Goal: Information Seeking & Learning: Learn about a topic

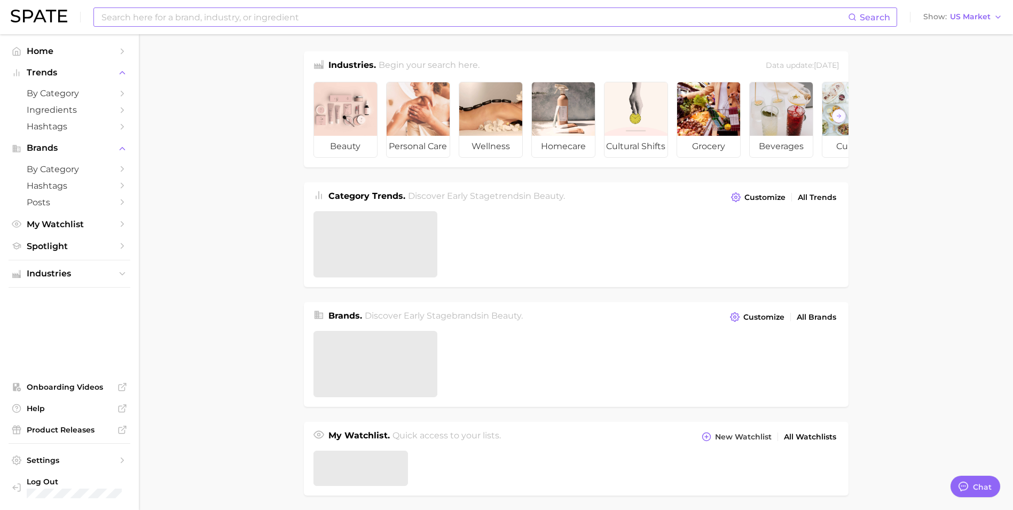
type textarea "x"
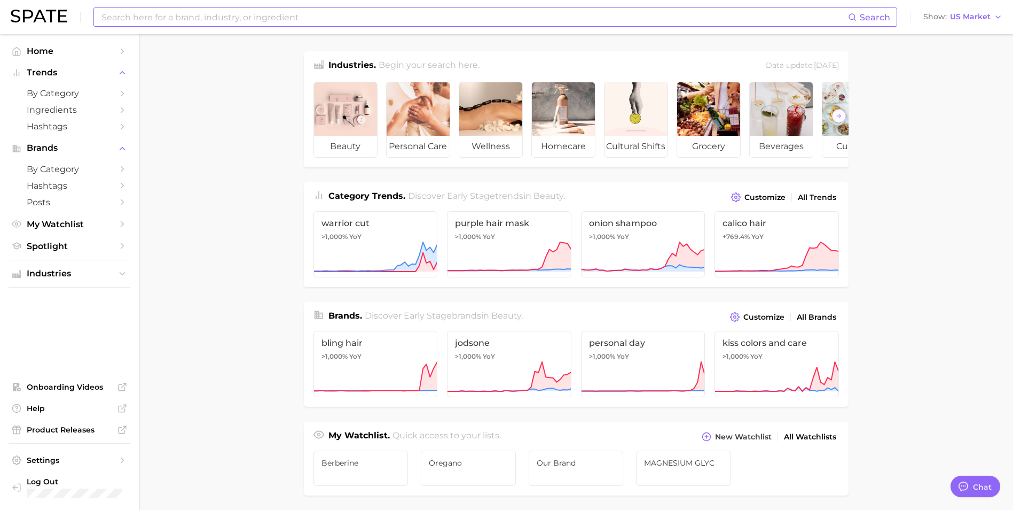
click at [280, 19] on input at bounding box center [474, 17] width 748 height 18
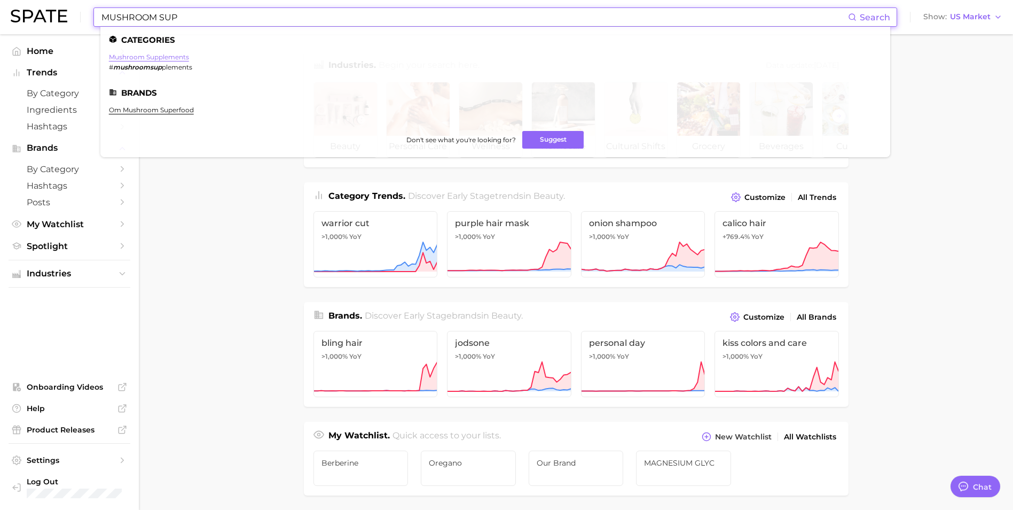
type input "MUSHROOM SUP"
click at [163, 59] on link "mushroom supplements" at bounding box center [149, 57] width 80 height 8
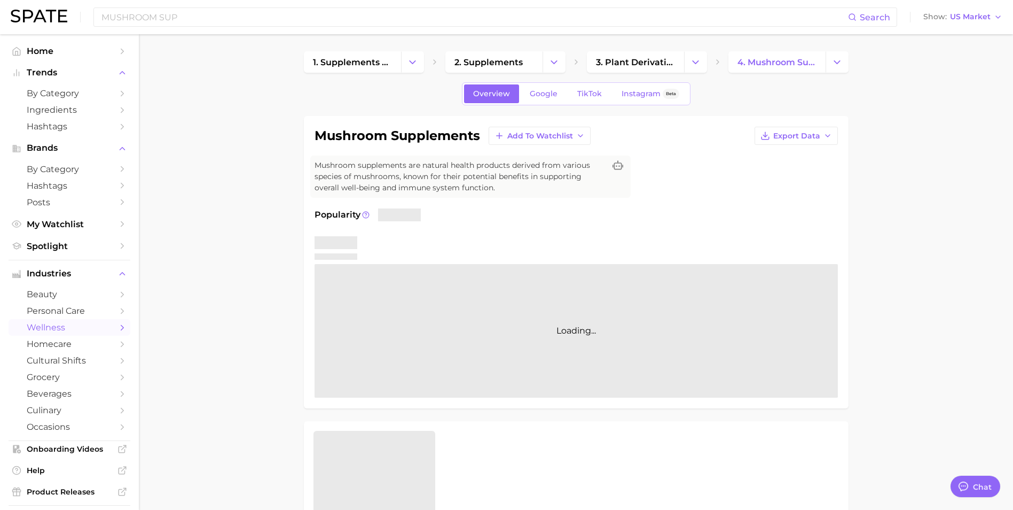
type textarea "x"
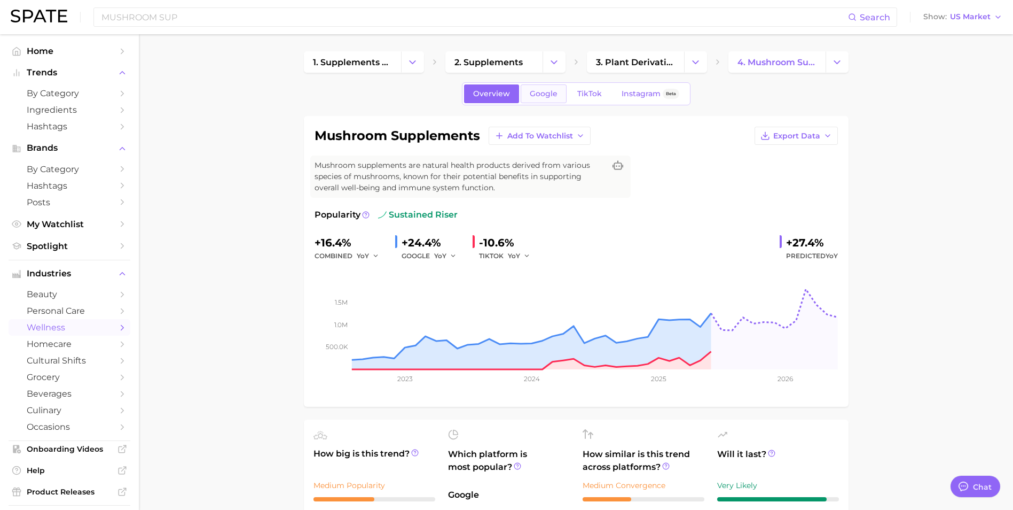
click at [552, 97] on span "Google" at bounding box center [544, 93] width 28 height 9
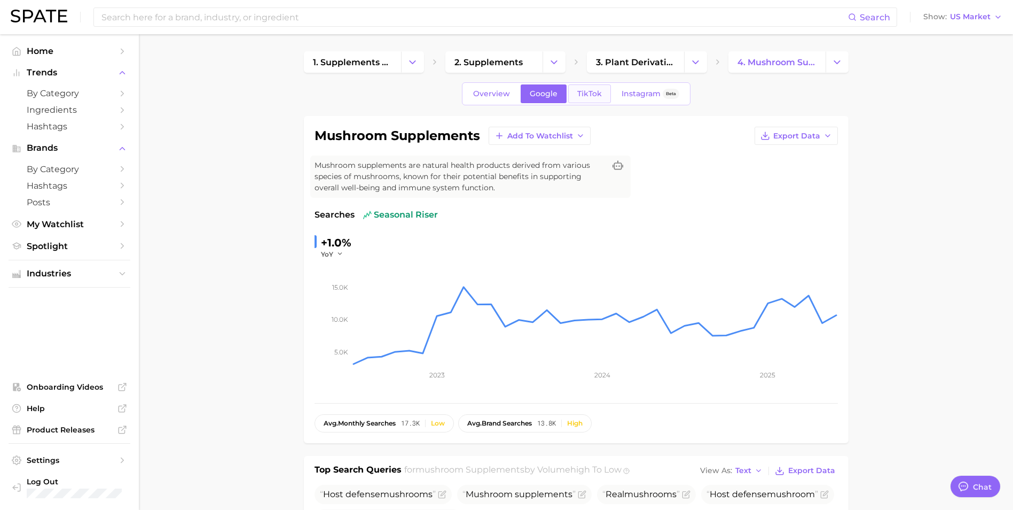
click at [595, 92] on span "TikTok" at bounding box center [589, 93] width 25 height 9
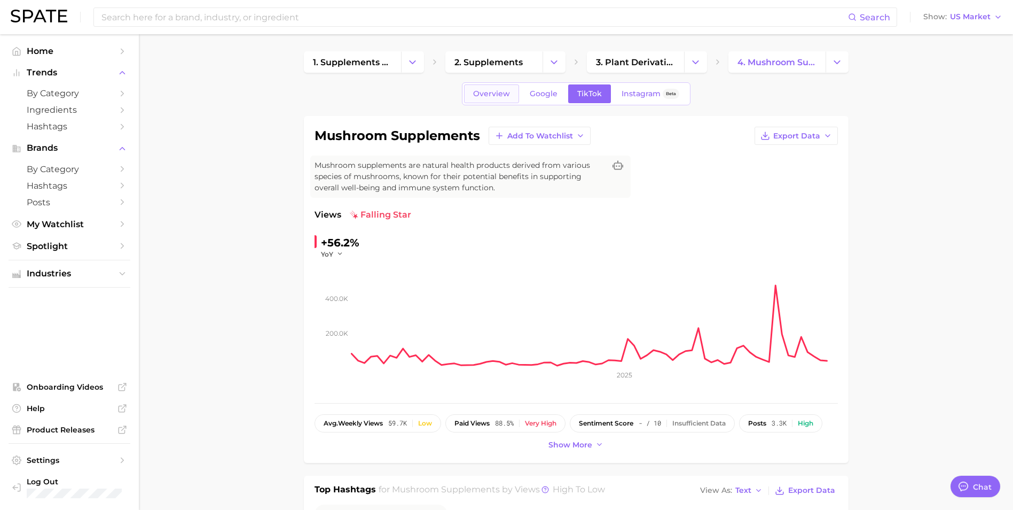
click at [483, 91] on span "Overview" at bounding box center [491, 93] width 37 height 9
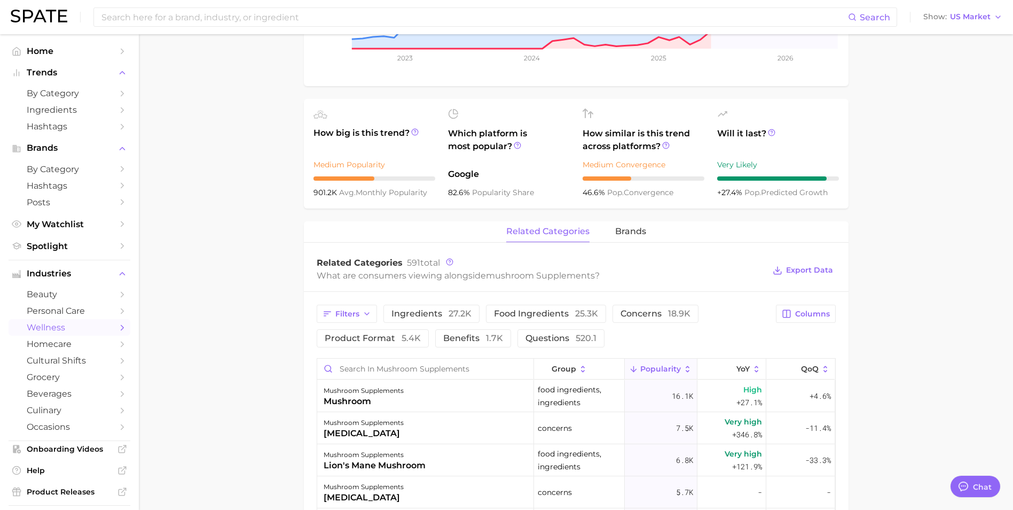
scroll to position [481, 0]
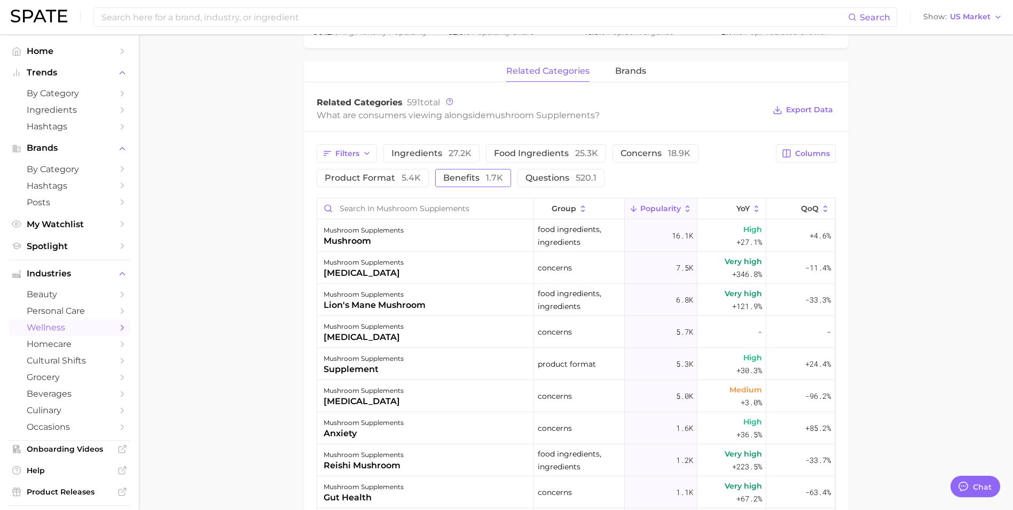
click at [486, 174] on span "1.7k" at bounding box center [494, 178] width 17 height 10
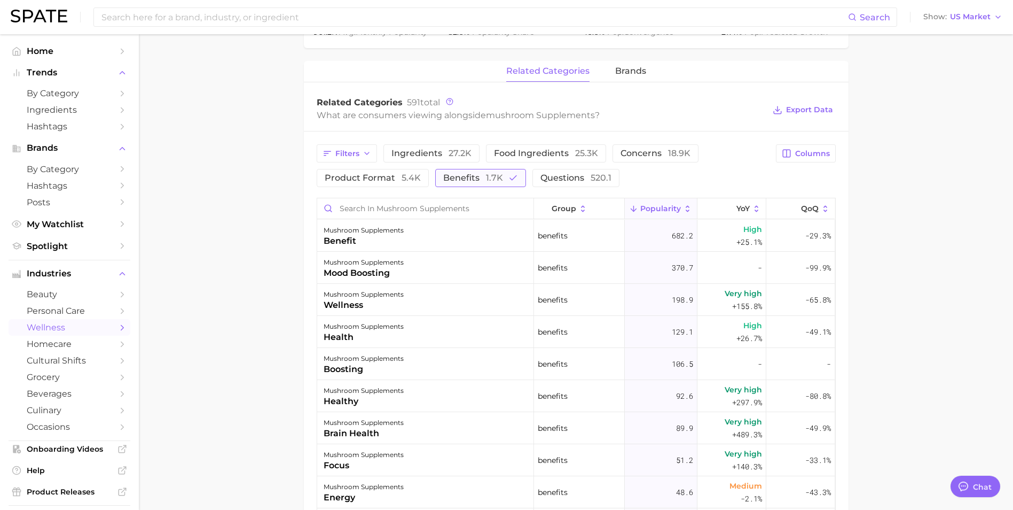
click at [486, 174] on span "1.7k" at bounding box center [494, 178] width 17 height 10
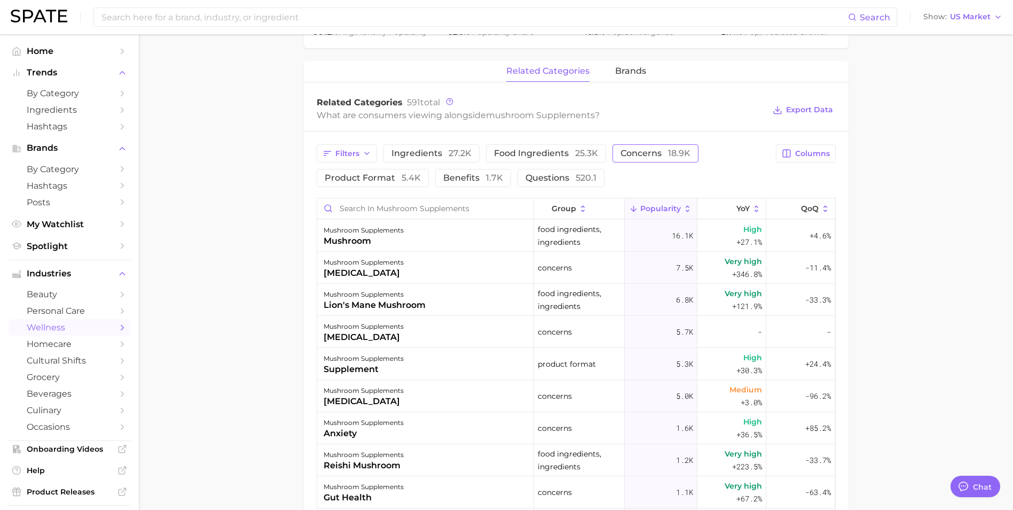
click at [655, 154] on span "concerns 18.9k" at bounding box center [656, 153] width 70 height 9
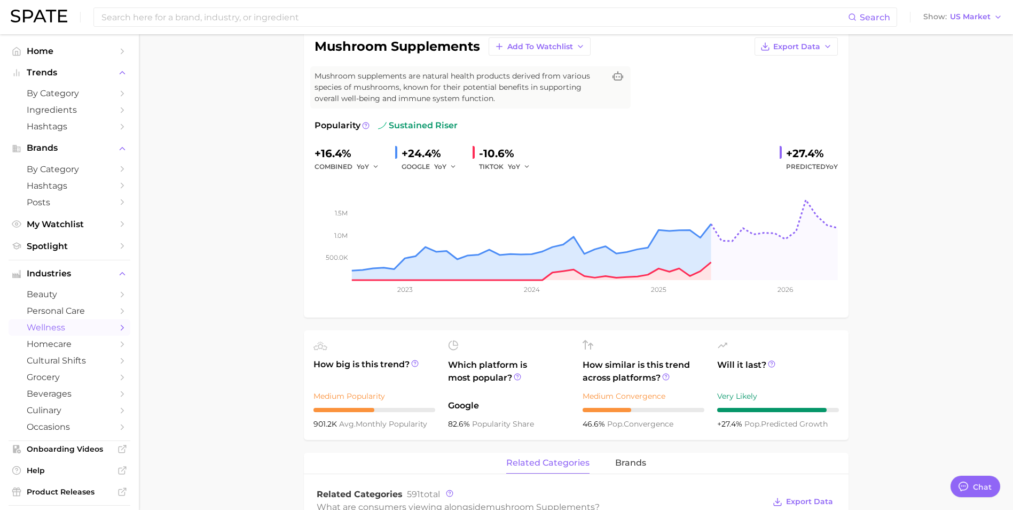
scroll to position [0, 0]
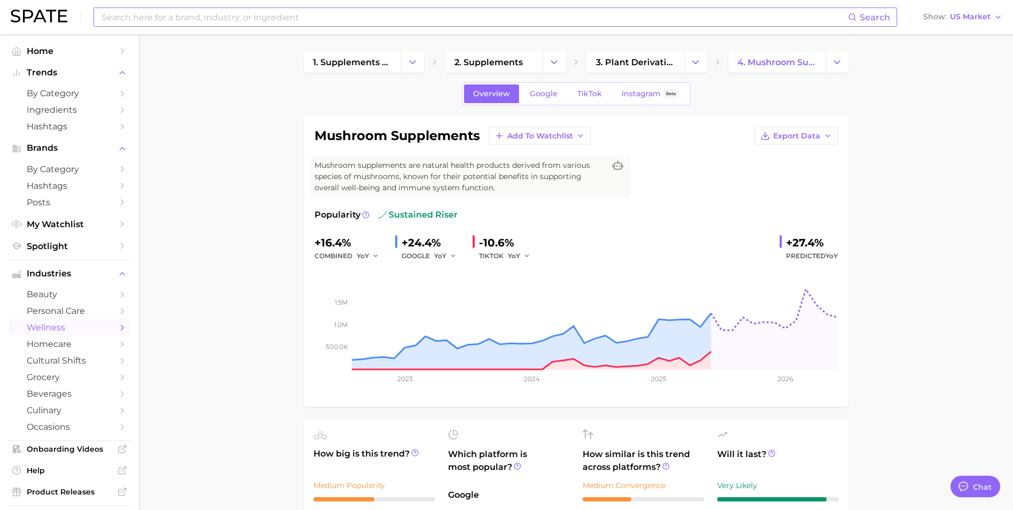
click at [243, 18] on input at bounding box center [474, 17] width 748 height 18
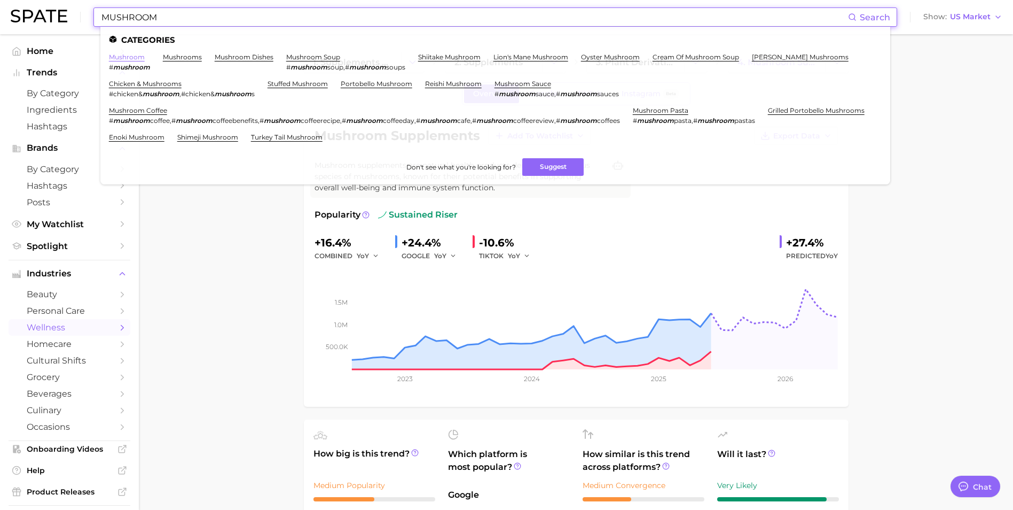
type input "MUSHROOM"
click at [131, 56] on link "mushroom" at bounding box center [127, 57] width 36 height 8
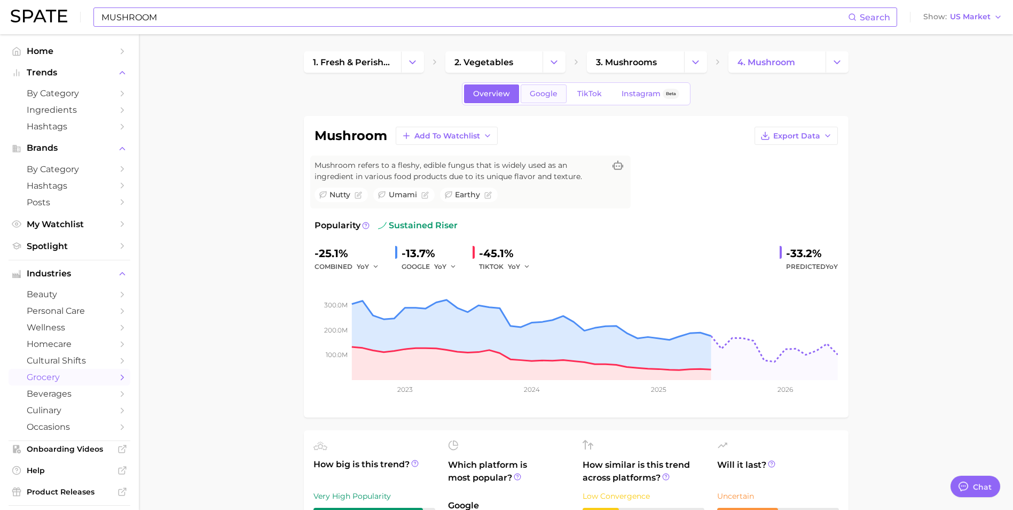
click at [548, 95] on span "Google" at bounding box center [544, 93] width 28 height 9
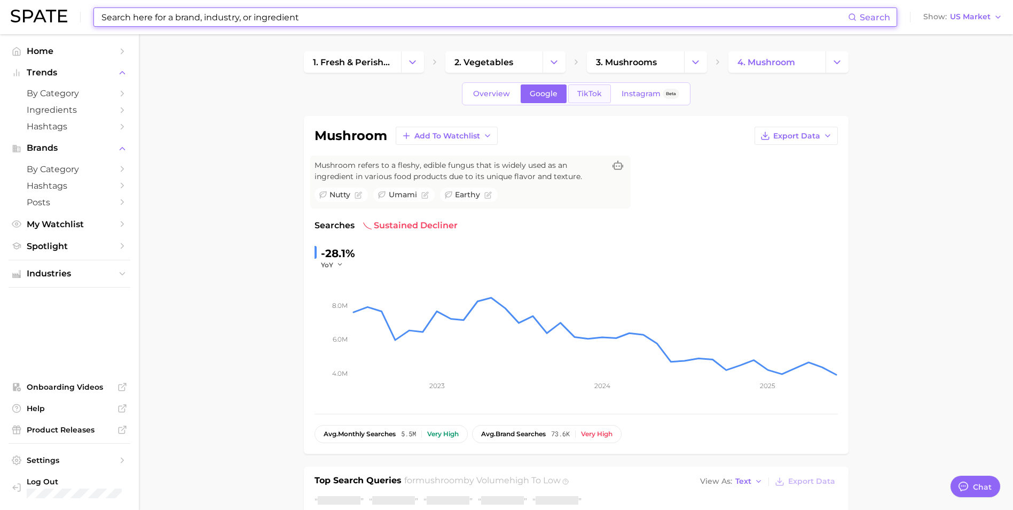
click at [595, 93] on span "TikTok" at bounding box center [589, 93] width 25 height 9
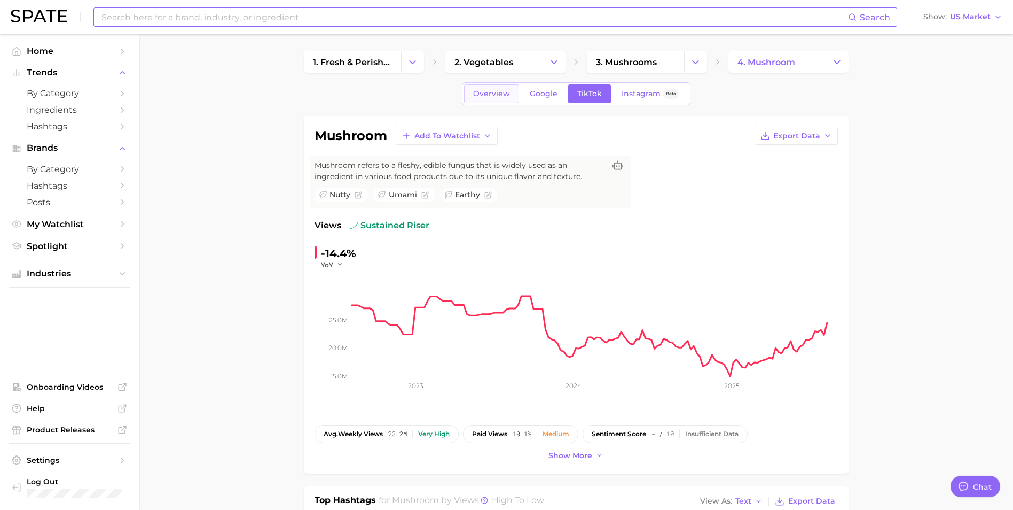
click at [487, 91] on span "Overview" at bounding box center [491, 93] width 37 height 9
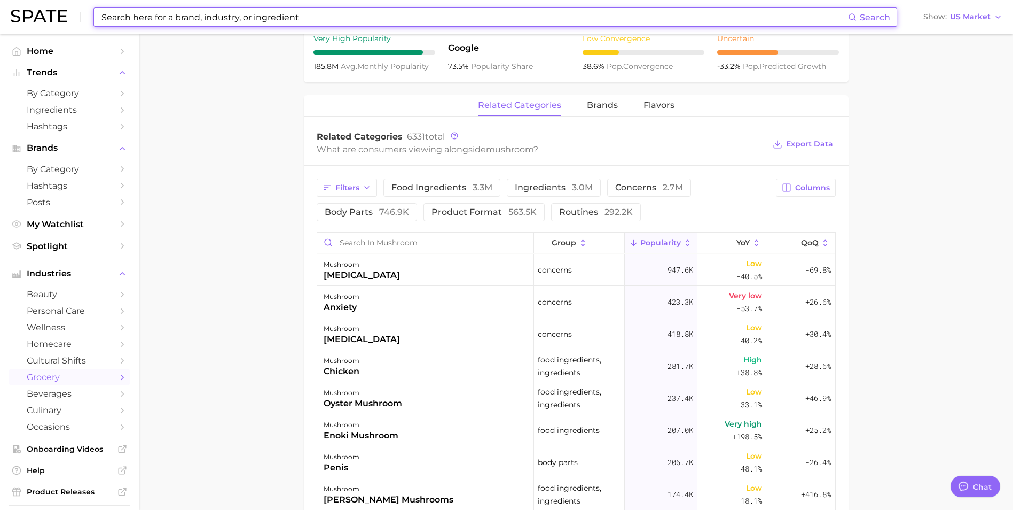
scroll to position [481, 0]
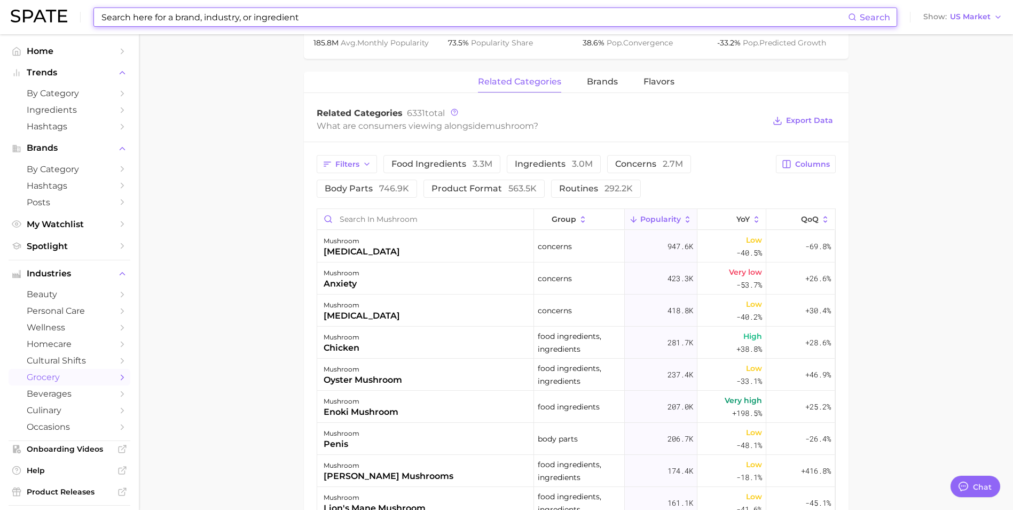
click at [619, 81] on div "related categories brands Flavors" at bounding box center [576, 82] width 545 height 21
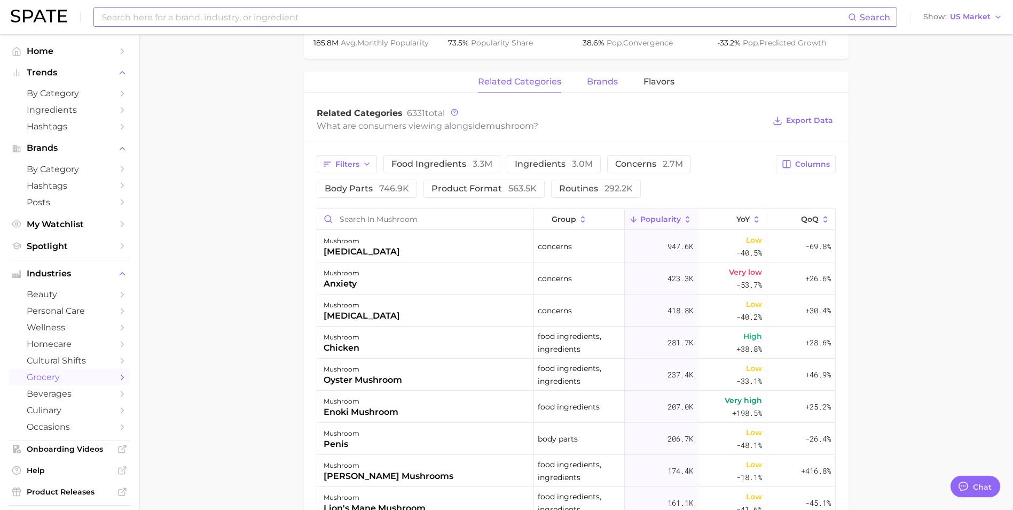
click at [613, 81] on span "brands" at bounding box center [602, 82] width 31 height 10
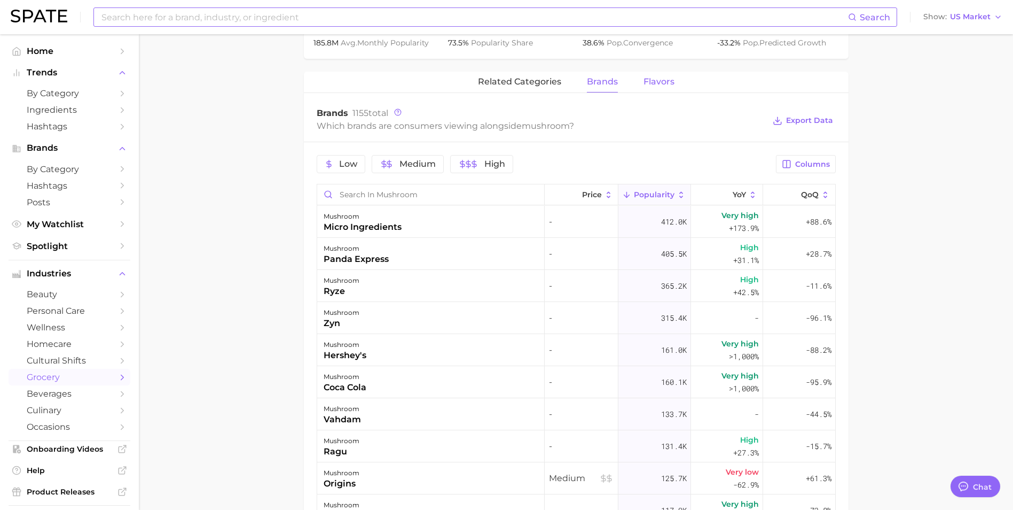
click at [660, 83] on span "Flavors" at bounding box center [659, 82] width 31 height 10
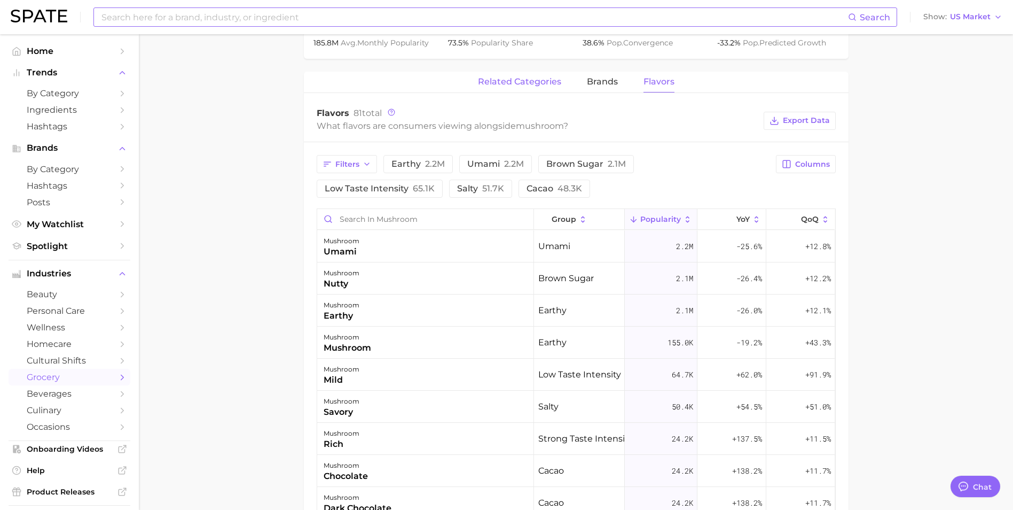
click at [527, 77] on span "related categories" at bounding box center [519, 82] width 83 height 10
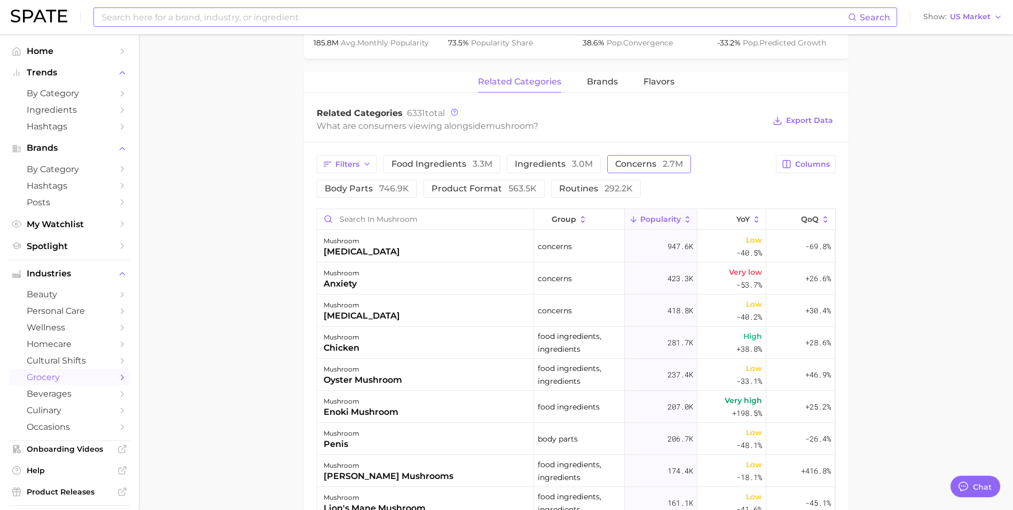
click at [646, 167] on span "concerns 2.7m" at bounding box center [649, 164] width 68 height 9
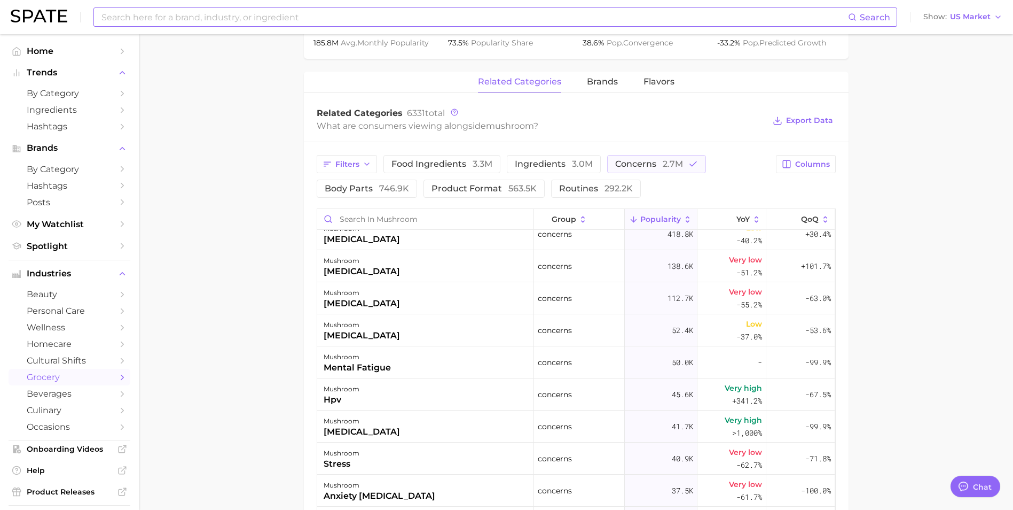
scroll to position [0, 0]
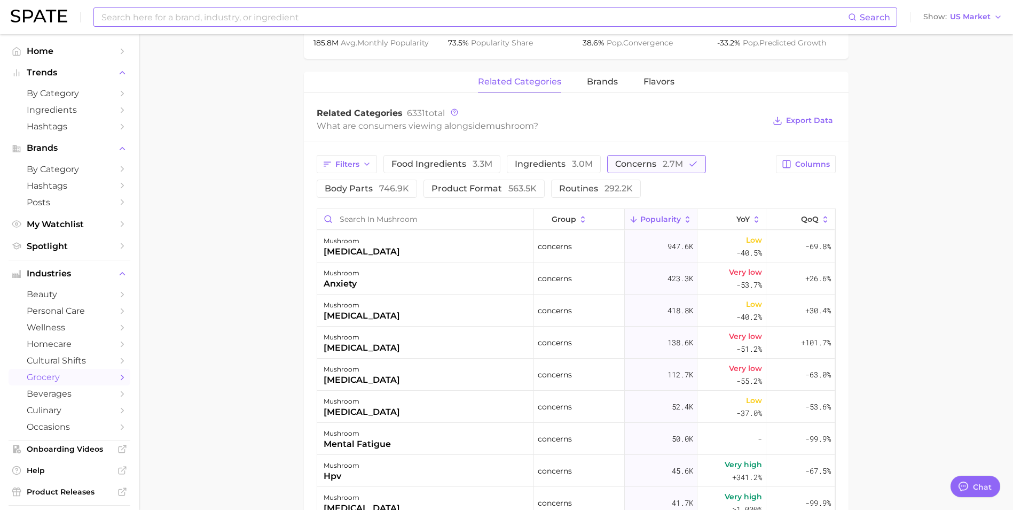
drag, startPoint x: 659, startPoint y: 164, endPoint x: 565, endPoint y: 176, distance: 94.7
click at [658, 164] on span "concerns 2.7m" at bounding box center [649, 164] width 68 height 9
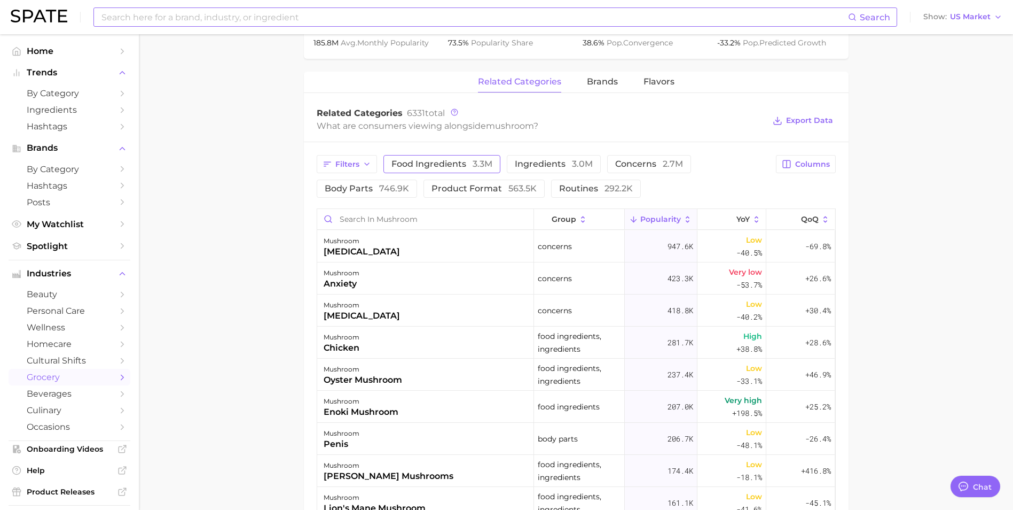
click at [450, 163] on span "food ingredients 3.3m" at bounding box center [442, 164] width 101 height 9
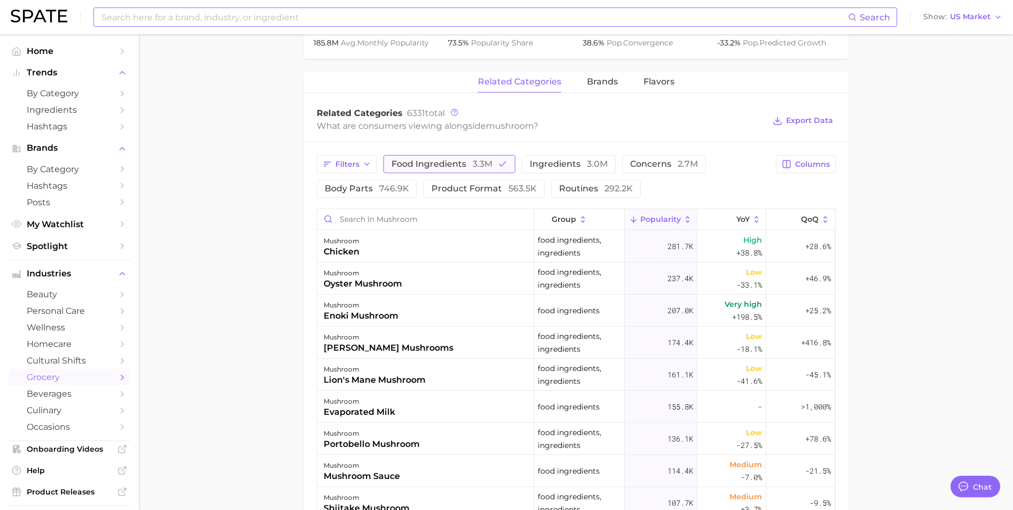
click at [450, 163] on span "food ingredients 3.3m" at bounding box center [442, 164] width 101 height 9
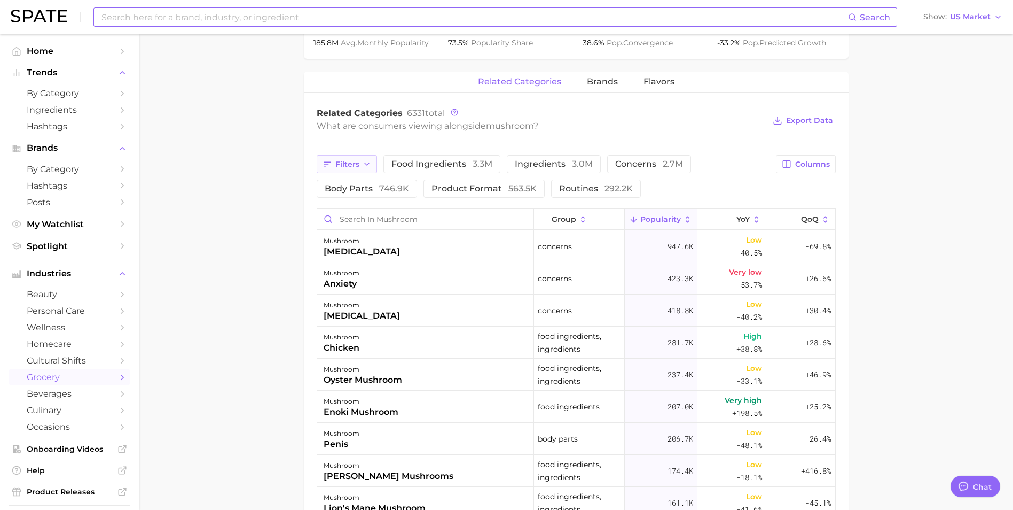
click at [366, 162] on icon "button" at bounding box center [367, 164] width 9 height 9
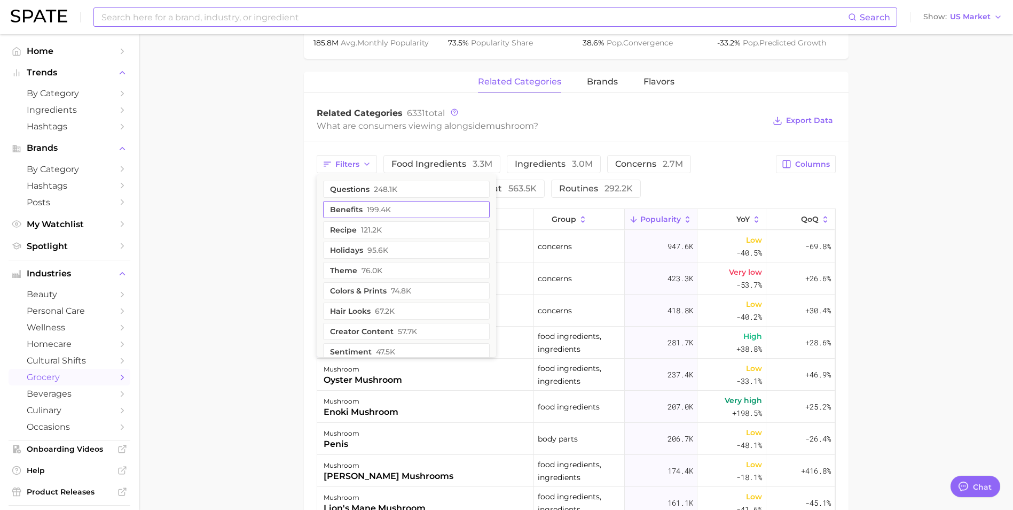
click at [389, 214] on span "199.4k" at bounding box center [379, 209] width 24 height 9
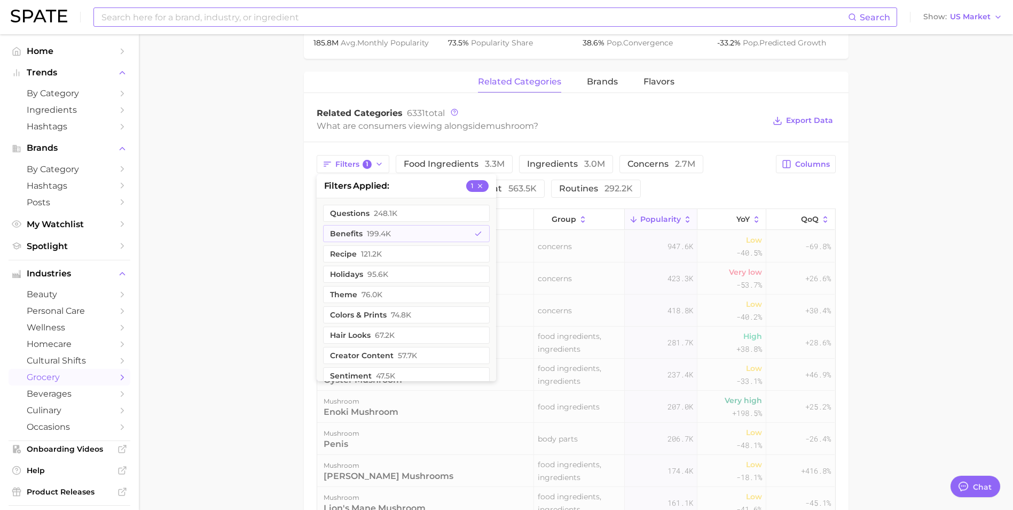
click at [219, 212] on main "1. fresh & perishable foods 2. vegetables 3. mushrooms 4. mushroom Overview Goo…" at bounding box center [576, 168] width 874 height 1231
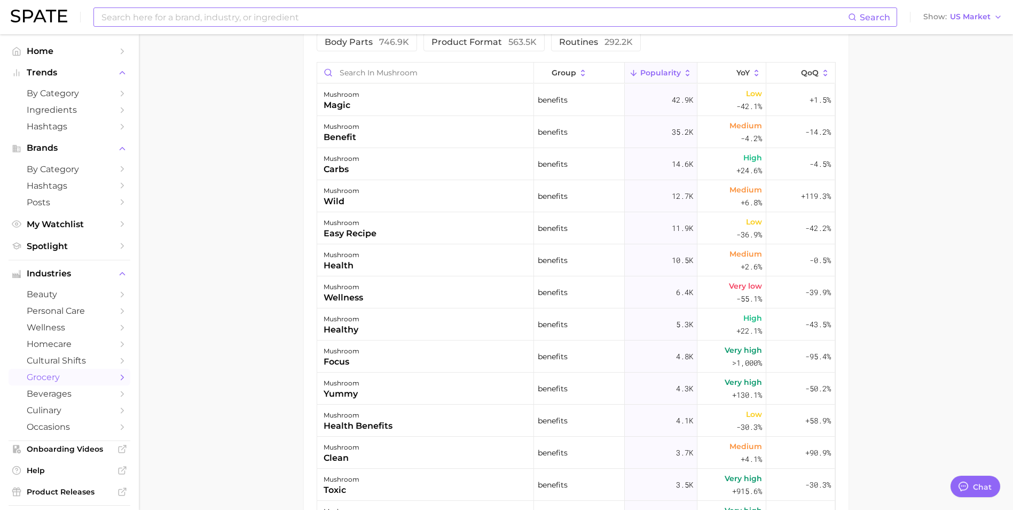
scroll to position [641, 0]
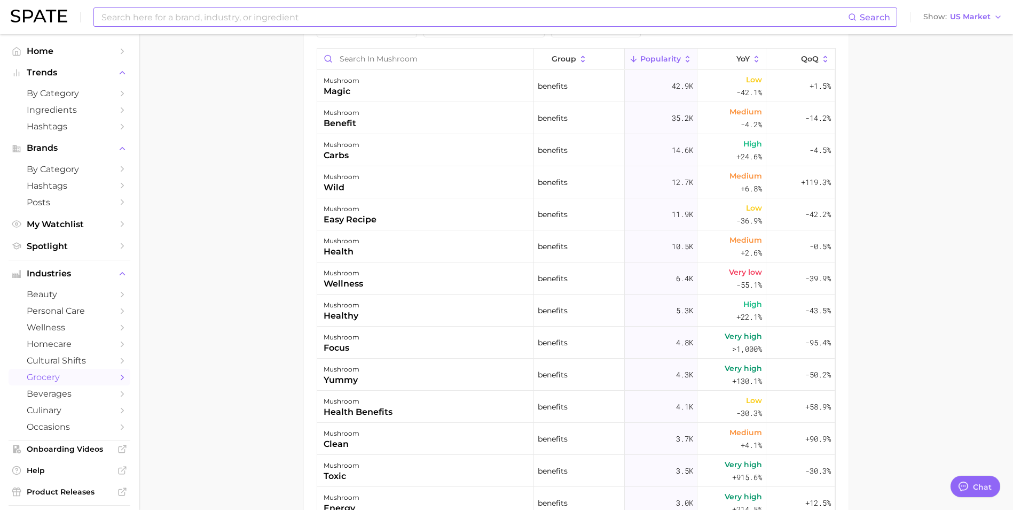
click at [294, 240] on main "1. fresh & perishable foods 2. vegetables 3. mushrooms 4. mushroom Overview Goo…" at bounding box center [576, 8] width 874 height 1231
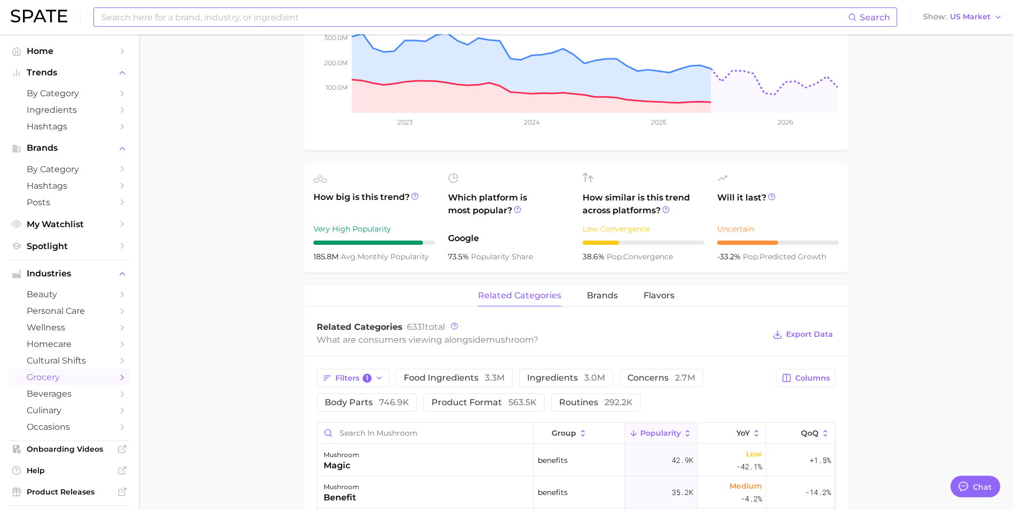
scroll to position [323, 0]
click at [934, 197] on main "1. fresh & perishable foods 2. vegetables 3. mushrooms 4. mushroom Overview Goo…" at bounding box center [576, 382] width 874 height 1231
type textarea "x"
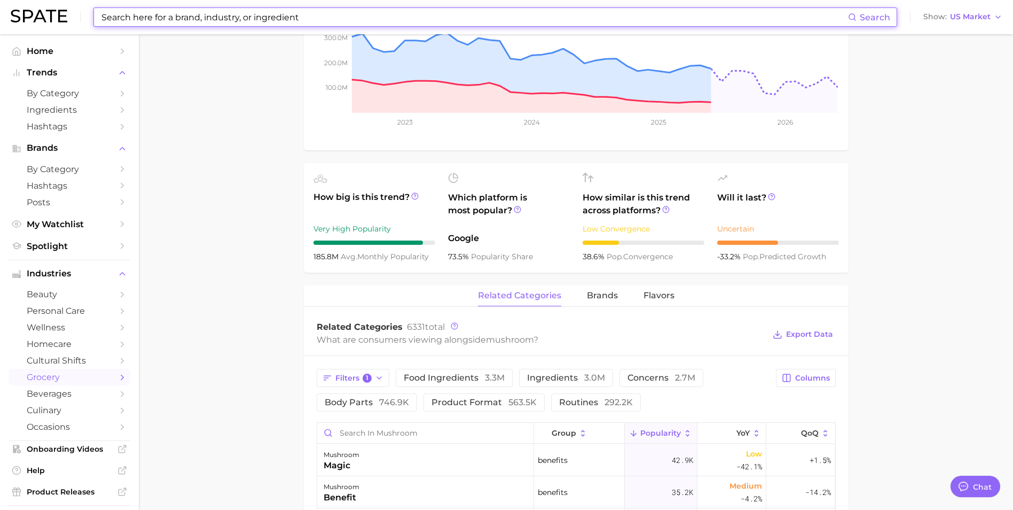
click at [258, 25] on input at bounding box center [474, 17] width 748 height 18
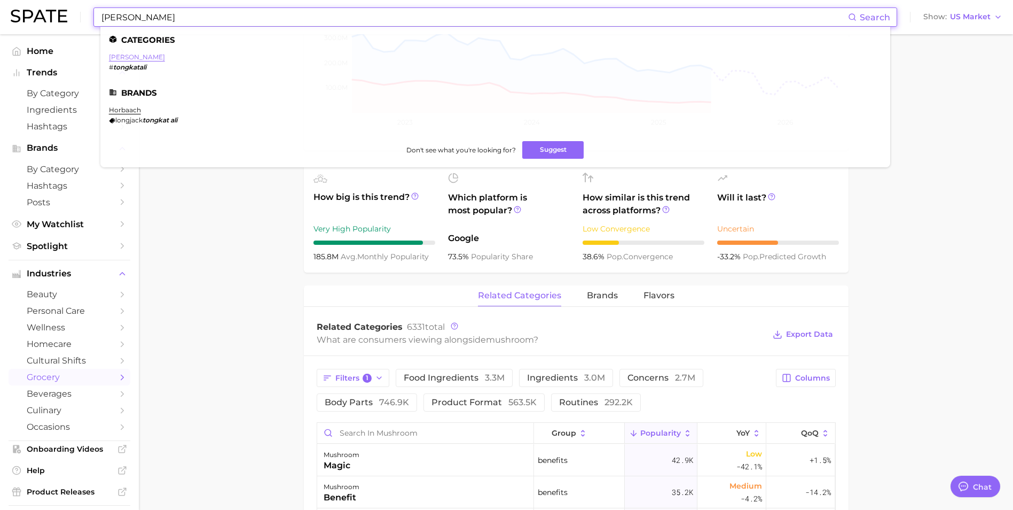
type input "[PERSON_NAME]"
click at [134, 57] on link "[PERSON_NAME]" at bounding box center [137, 57] width 56 height 8
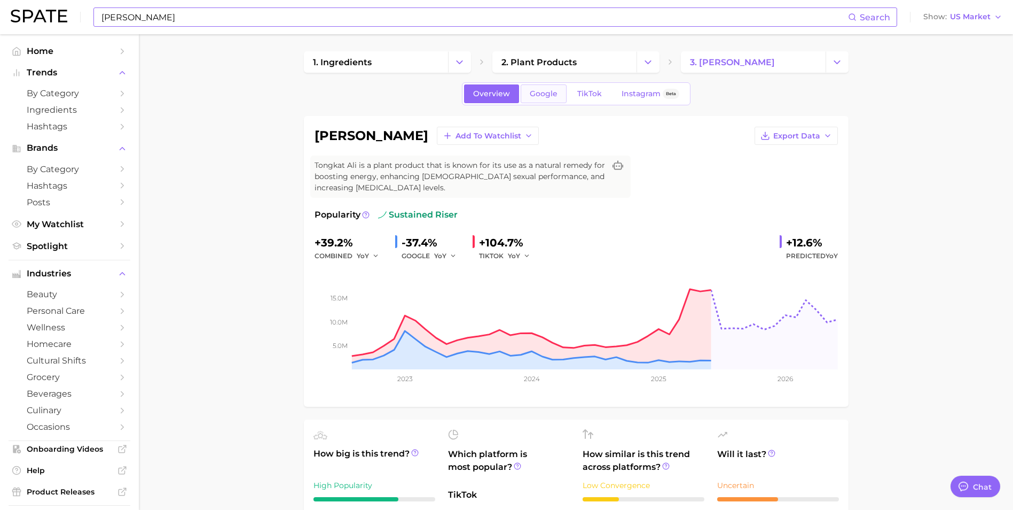
click at [546, 91] on span "Google" at bounding box center [544, 93] width 28 height 9
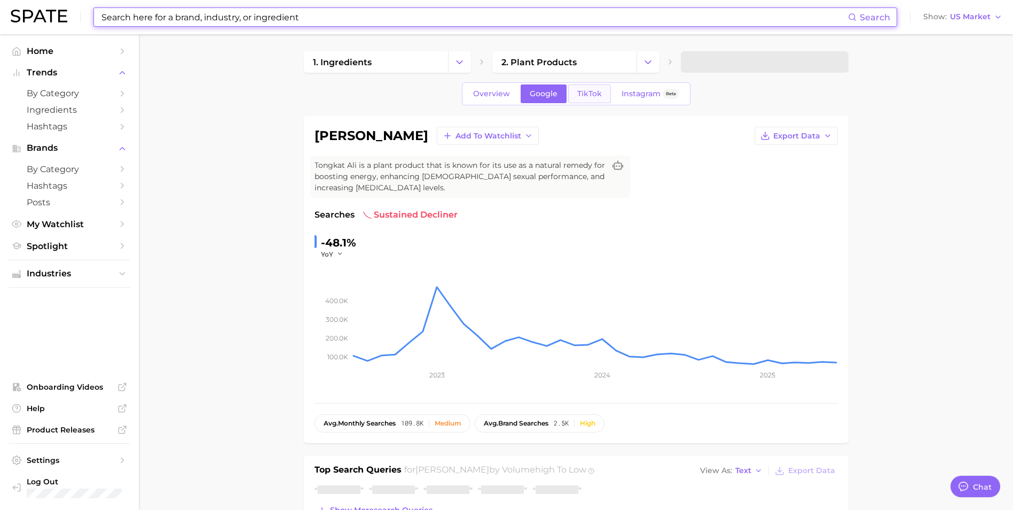
click at [587, 94] on span "TikTok" at bounding box center [589, 93] width 25 height 9
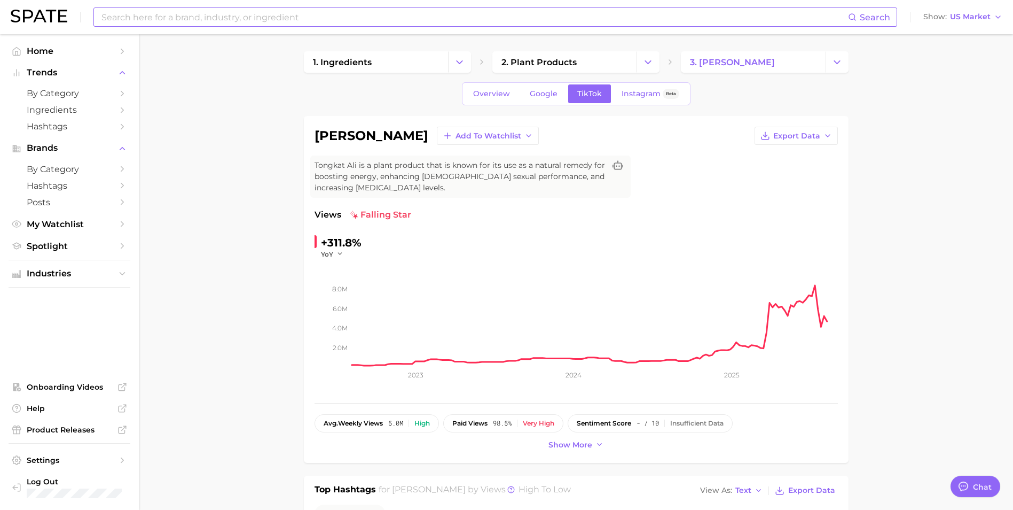
drag, startPoint x: 903, startPoint y: 311, endPoint x: 754, endPoint y: 283, distance: 151.7
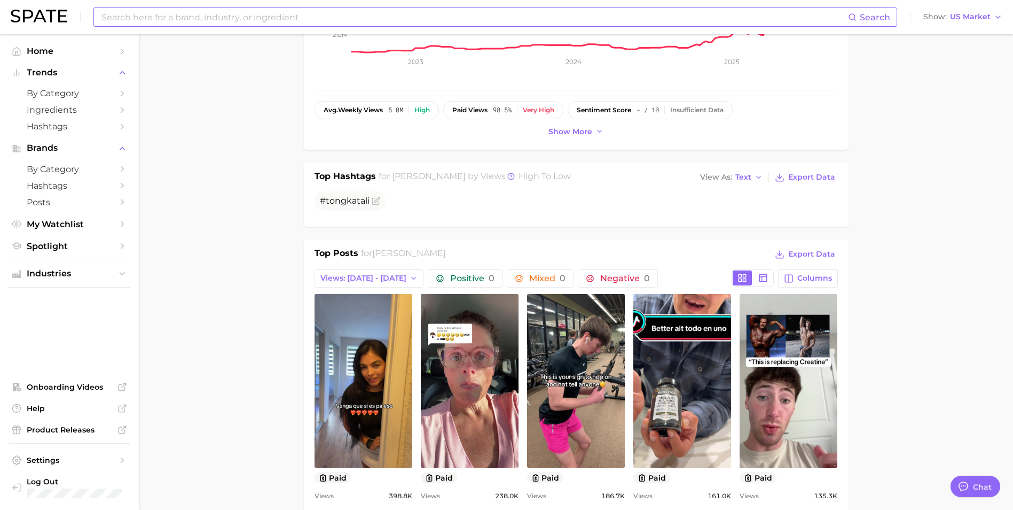
scroll to position [374, 0]
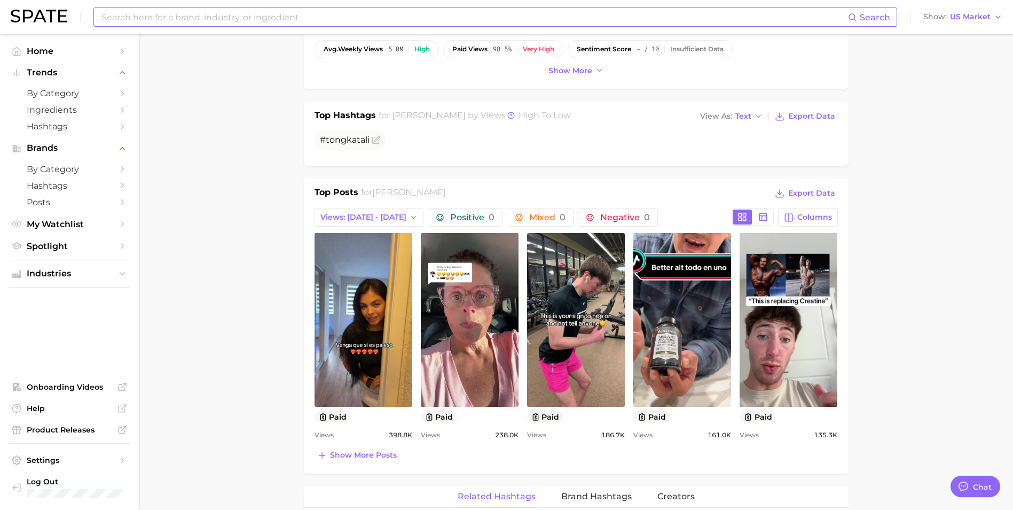
type textarea "x"
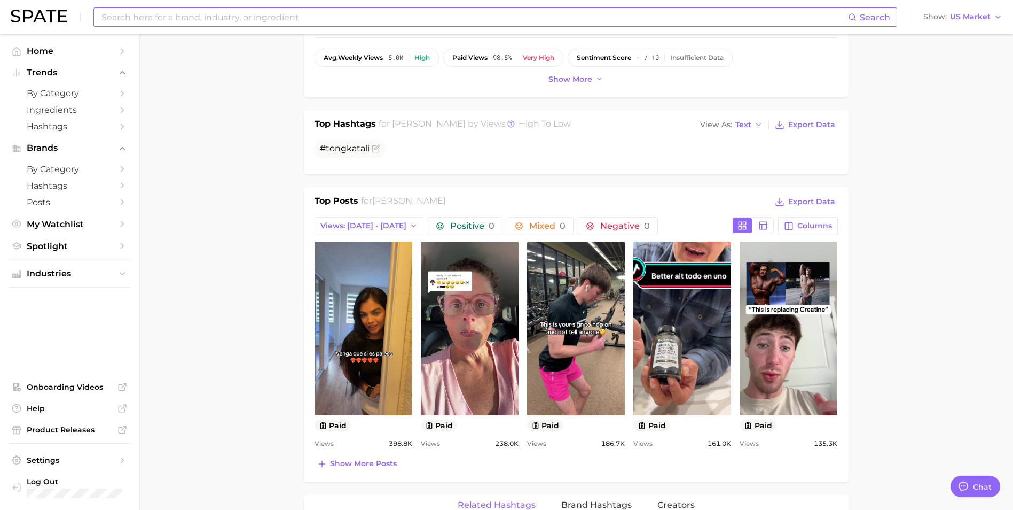
scroll to position [0, 0]
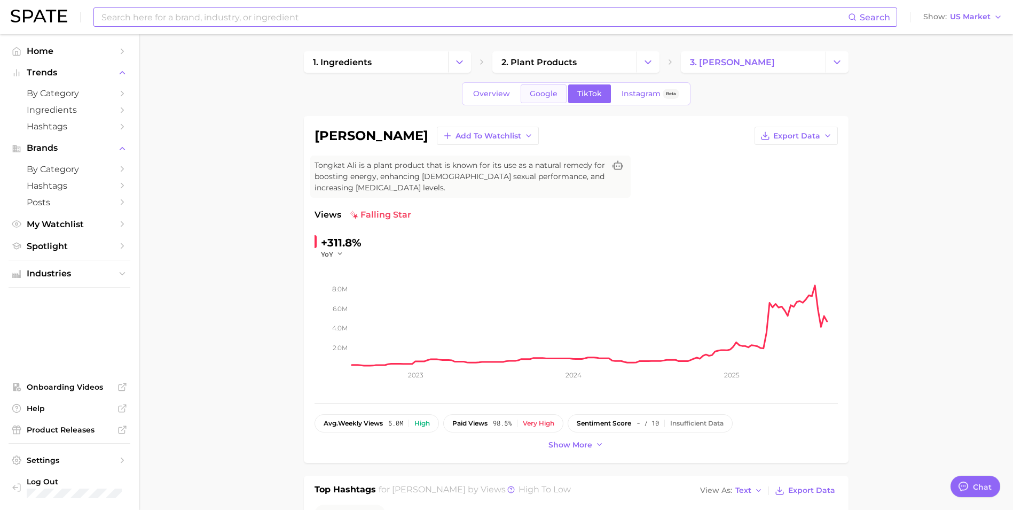
click at [544, 95] on span "Google" at bounding box center [544, 93] width 28 height 9
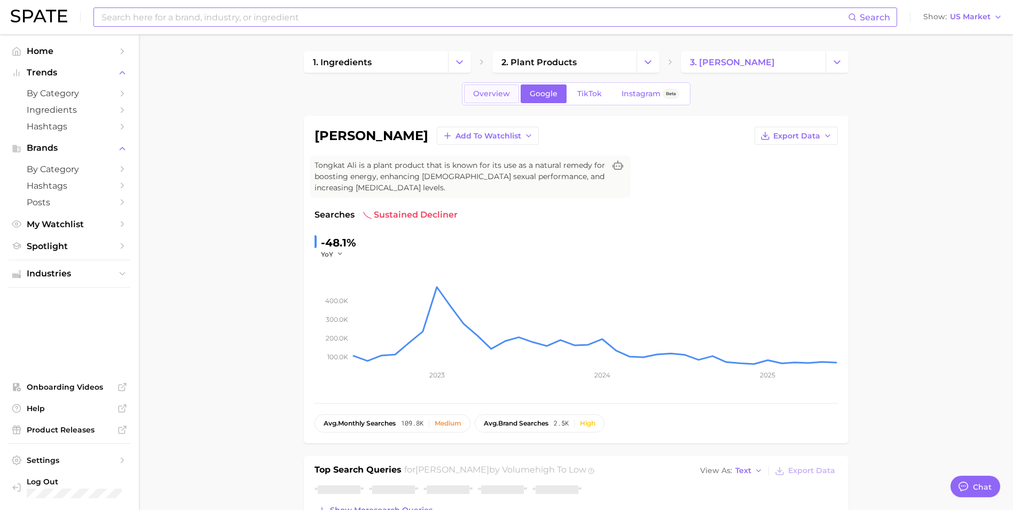
click at [489, 91] on span "Overview" at bounding box center [491, 93] width 37 height 9
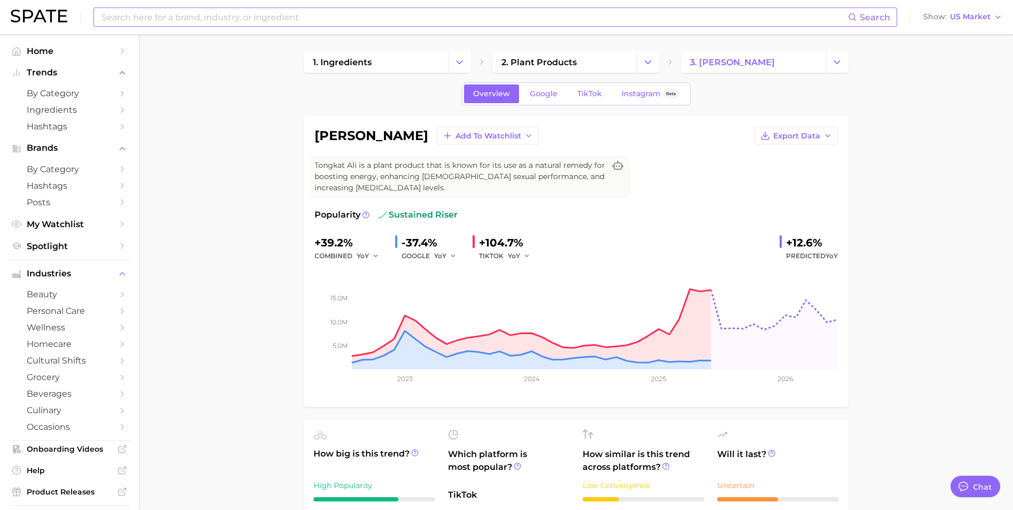
click at [294, 17] on input at bounding box center [474, 17] width 748 height 18
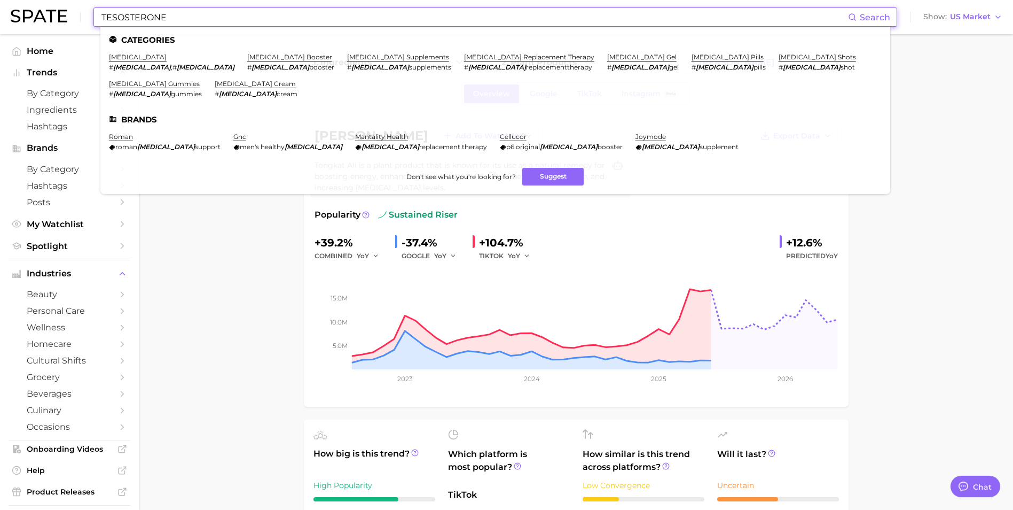
type input "TESOSTERONE"
click at [347, 53] on link "[MEDICAL_DATA] supplements" at bounding box center [398, 57] width 102 height 8
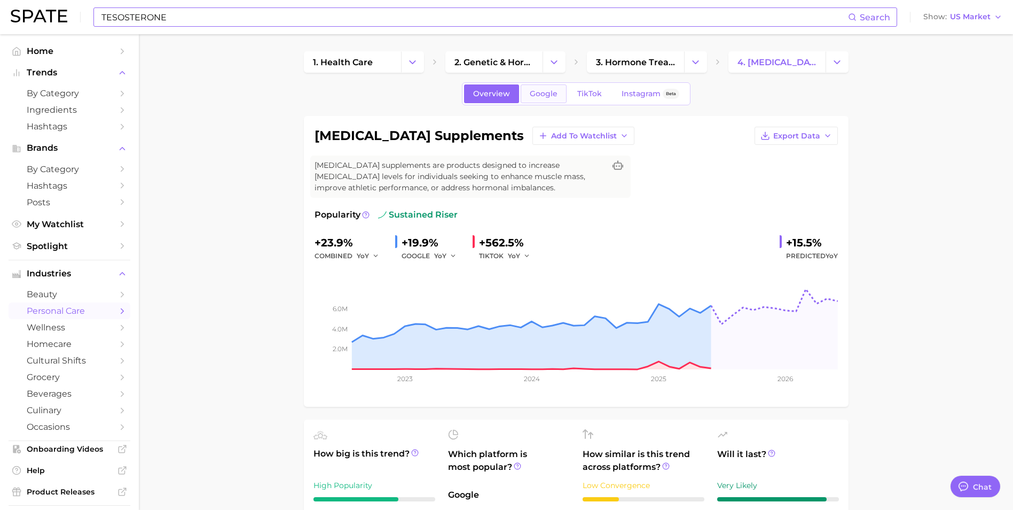
click at [559, 89] on link "Google" at bounding box center [544, 93] width 46 height 19
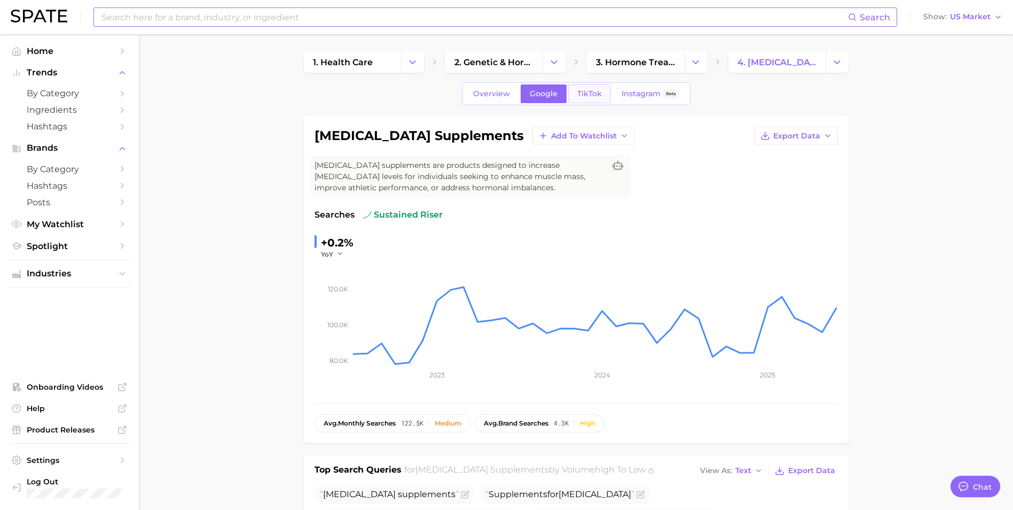
click at [590, 92] on span "TikTok" at bounding box center [589, 93] width 25 height 9
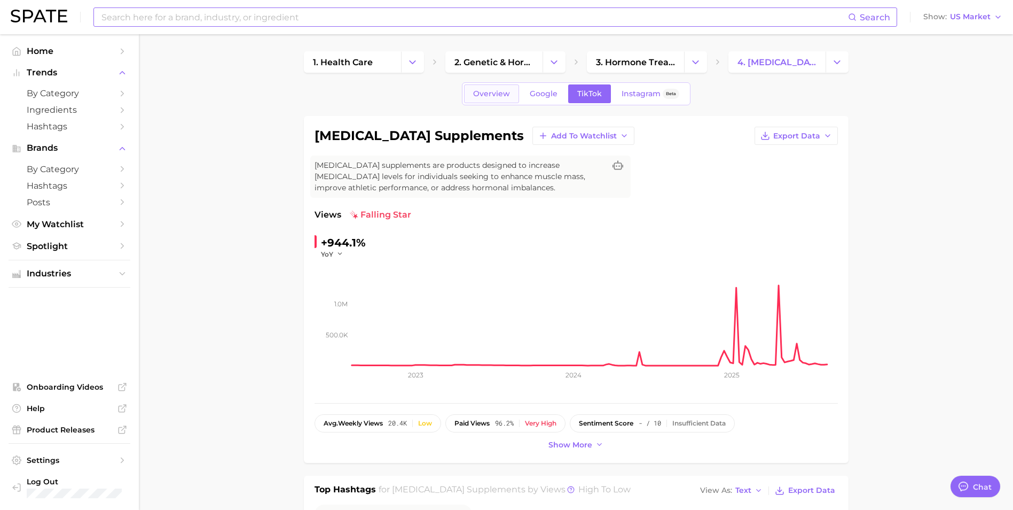
click at [494, 97] on span "Overview" at bounding box center [491, 93] width 37 height 9
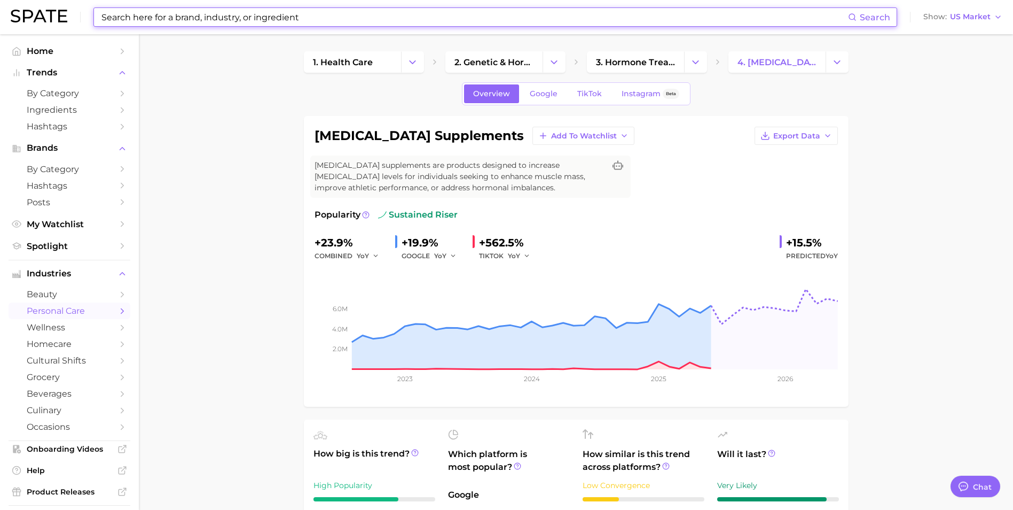
click at [318, 19] on input at bounding box center [474, 17] width 748 height 18
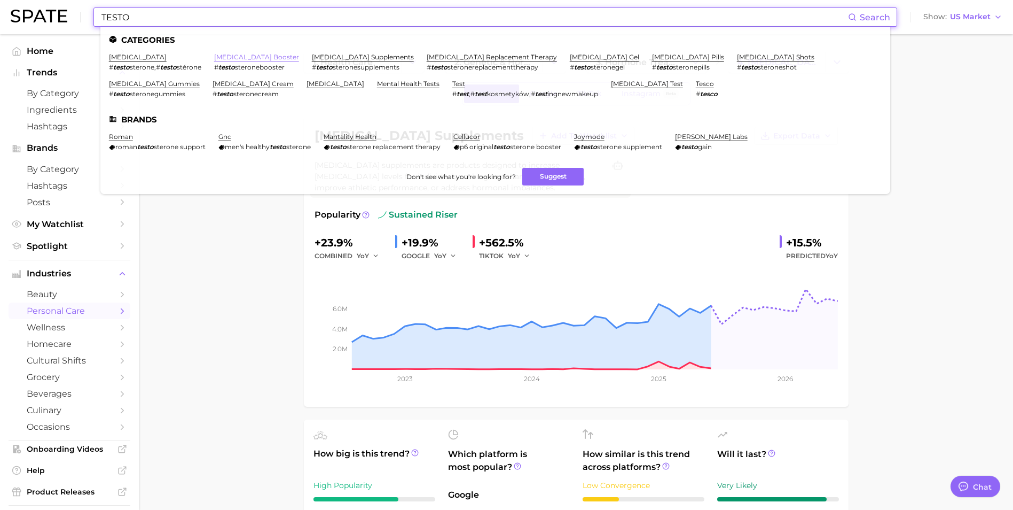
type input "TESTO"
click at [255, 58] on link "[MEDICAL_DATA] booster" at bounding box center [256, 57] width 85 height 8
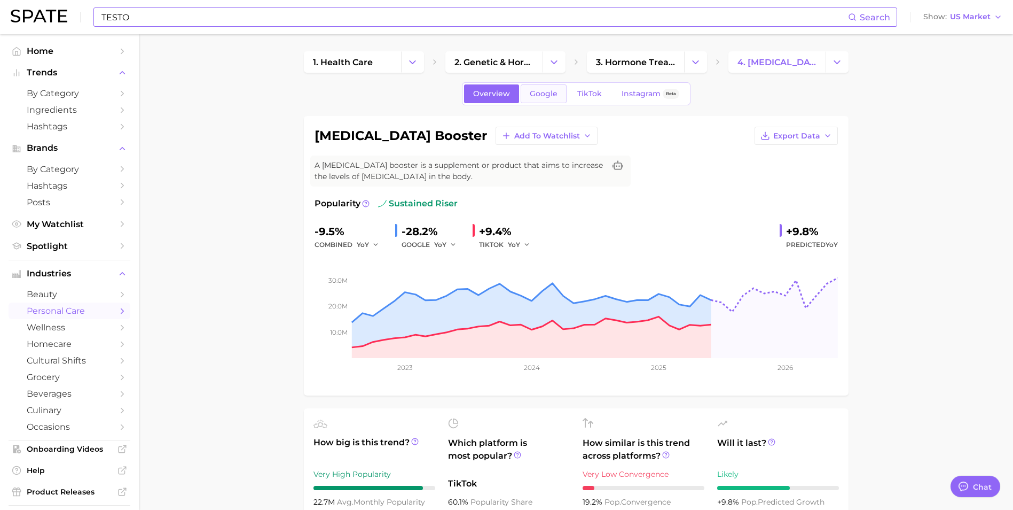
click at [563, 98] on link "Google" at bounding box center [544, 93] width 46 height 19
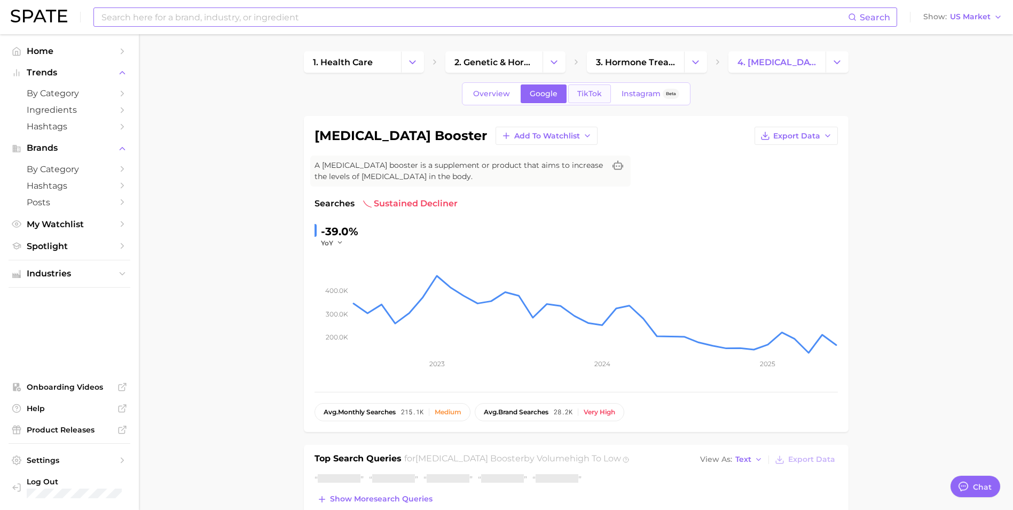
click at [586, 95] on span "TikTok" at bounding box center [589, 93] width 25 height 9
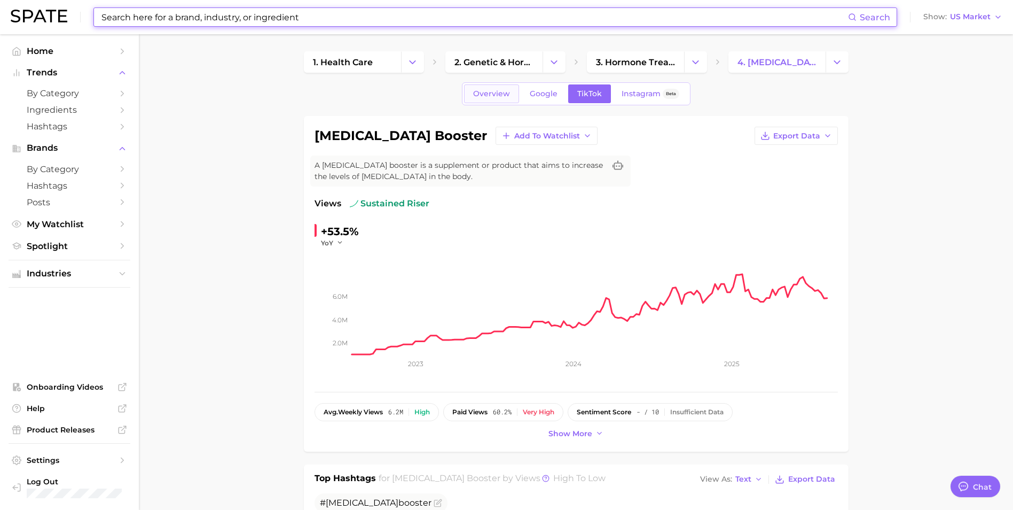
click at [491, 90] on span "Overview" at bounding box center [491, 93] width 37 height 9
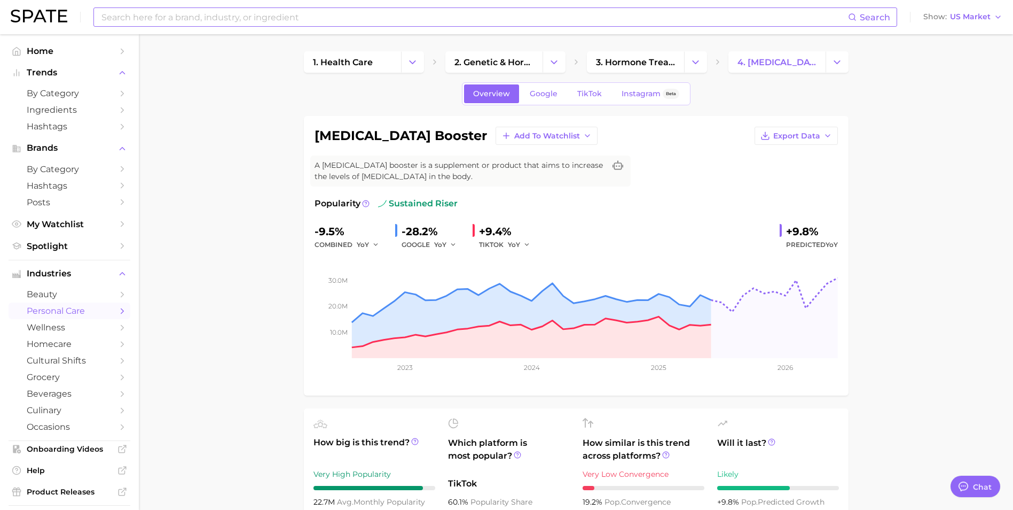
drag, startPoint x: 282, startPoint y: 215, endPoint x: 285, endPoint y: 231, distance: 16.9
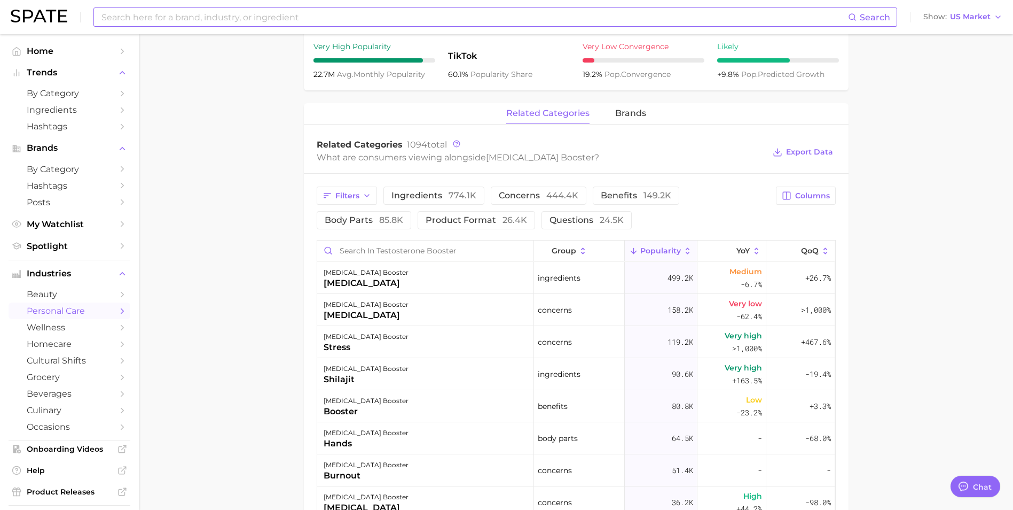
scroll to position [323, 0]
click at [208, 272] on main "1. health care 2. genetic & hormone disorders 3. hormone treatments 4. [MEDICAL…" at bounding box center [576, 211] width 874 height 1209
type textarea "x"
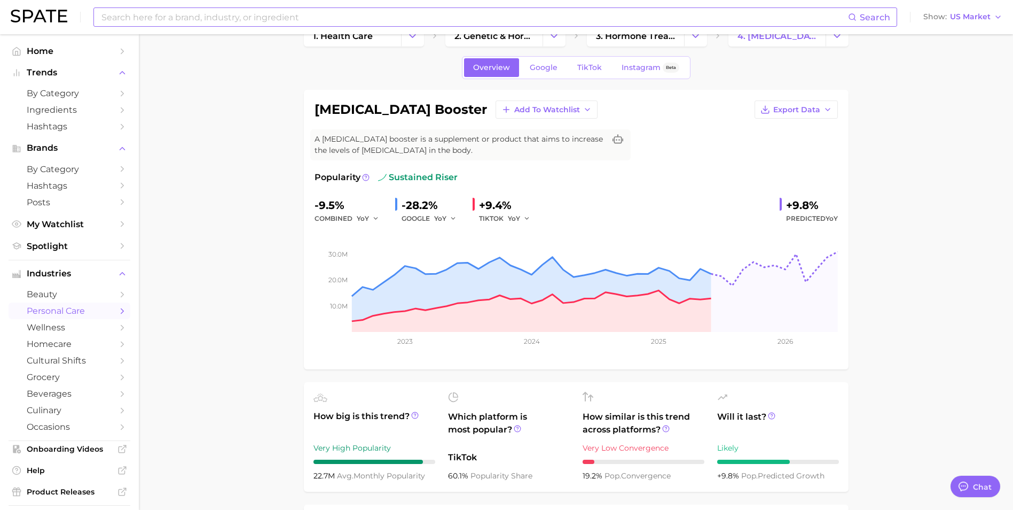
scroll to position [0, 0]
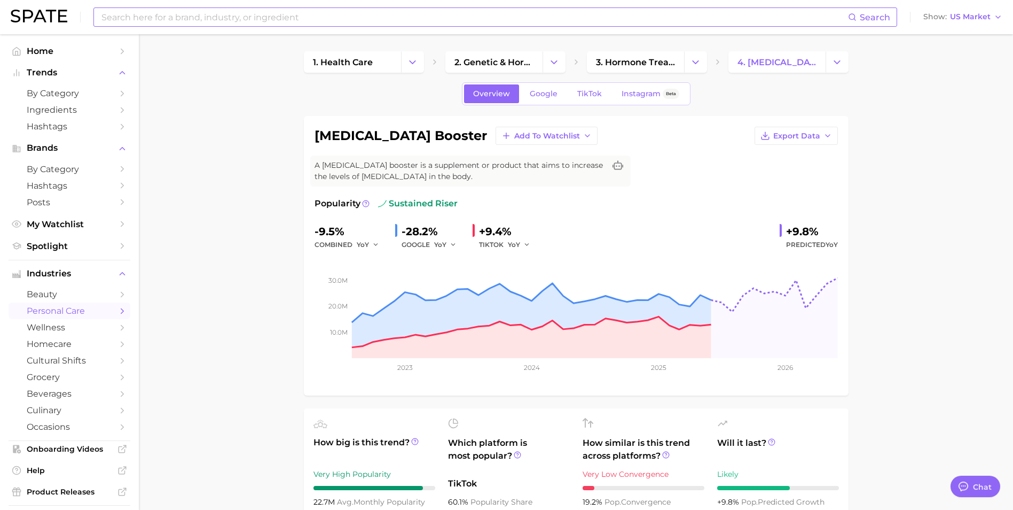
click at [205, 15] on input at bounding box center [474, 17] width 748 height 18
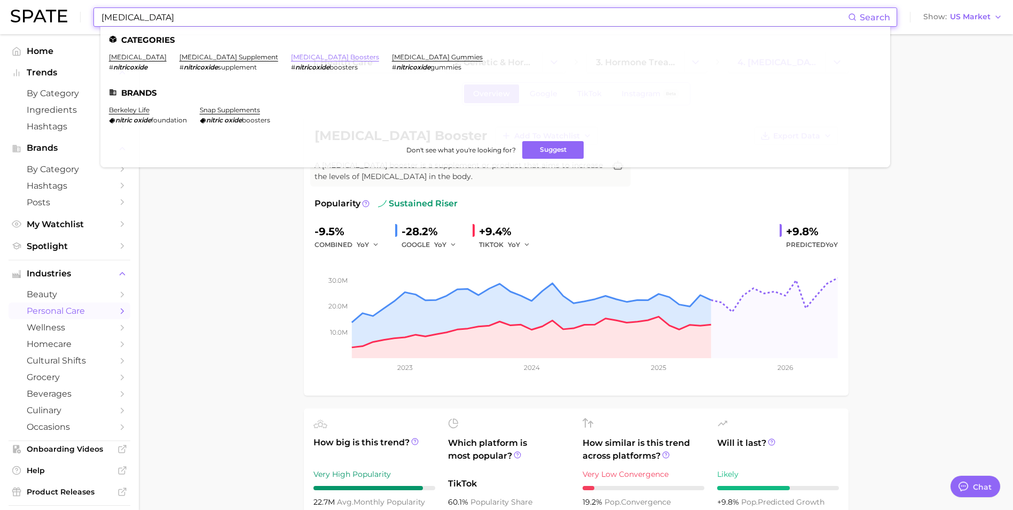
type input "[MEDICAL_DATA]"
click at [311, 57] on link "[MEDICAL_DATA] boosters" at bounding box center [335, 57] width 88 height 8
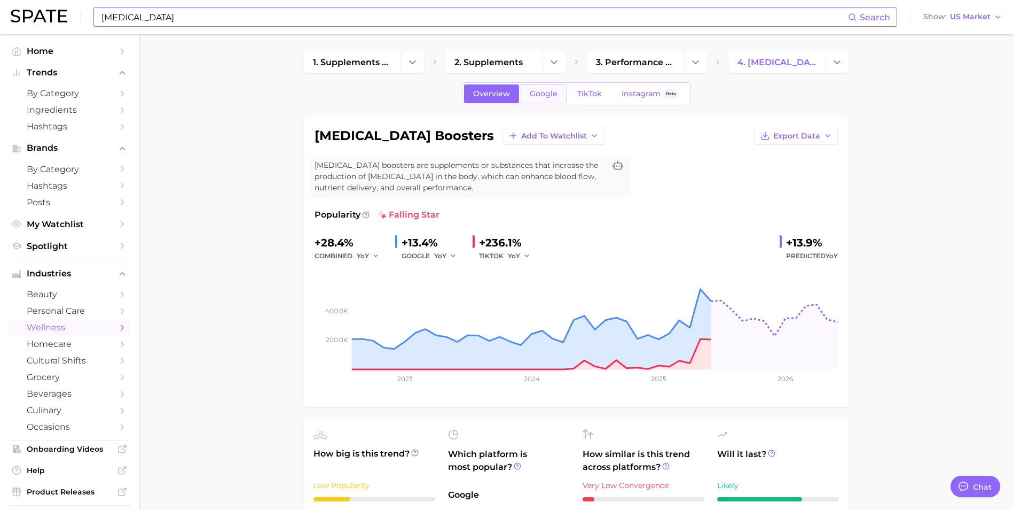
click at [546, 95] on span "Google" at bounding box center [544, 93] width 28 height 9
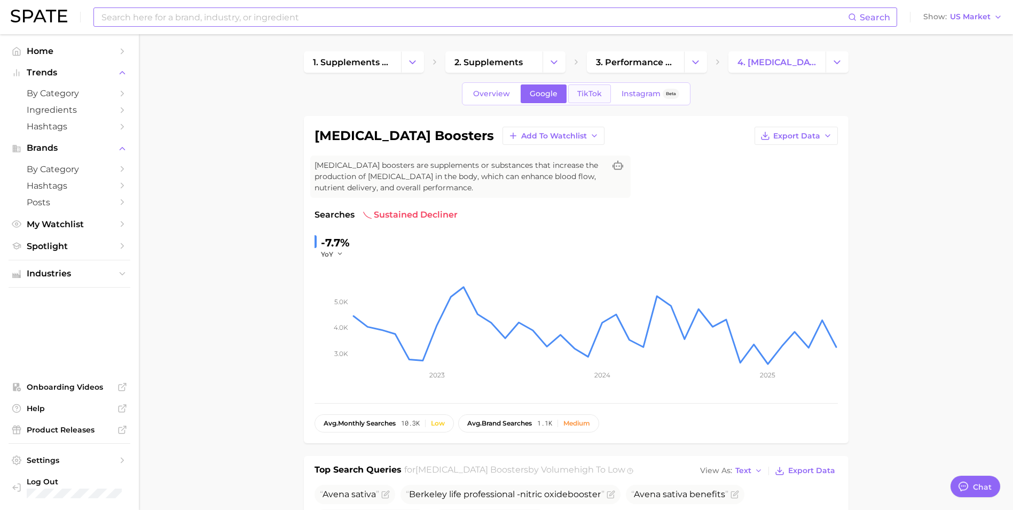
click at [592, 95] on span "TikTok" at bounding box center [589, 93] width 25 height 9
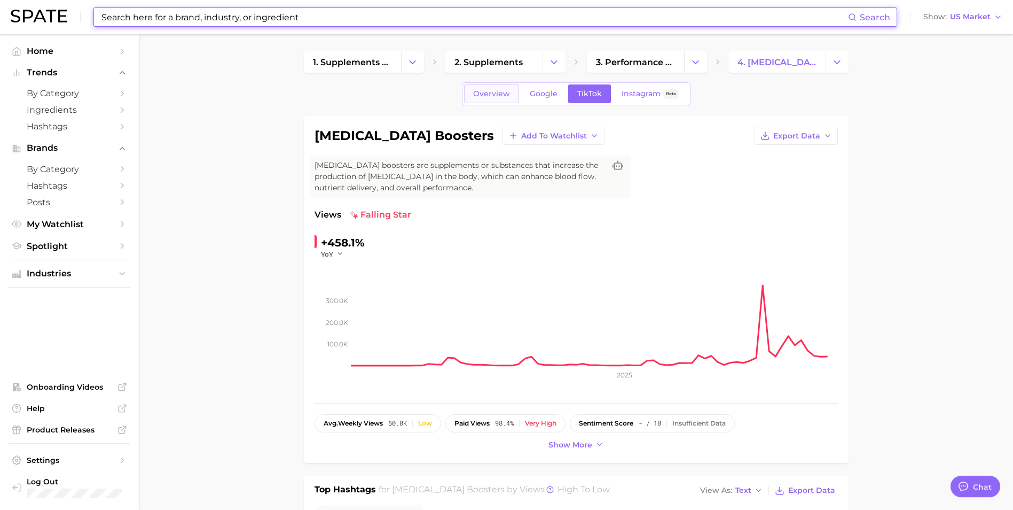
click at [505, 96] on span "Overview" at bounding box center [491, 93] width 37 height 9
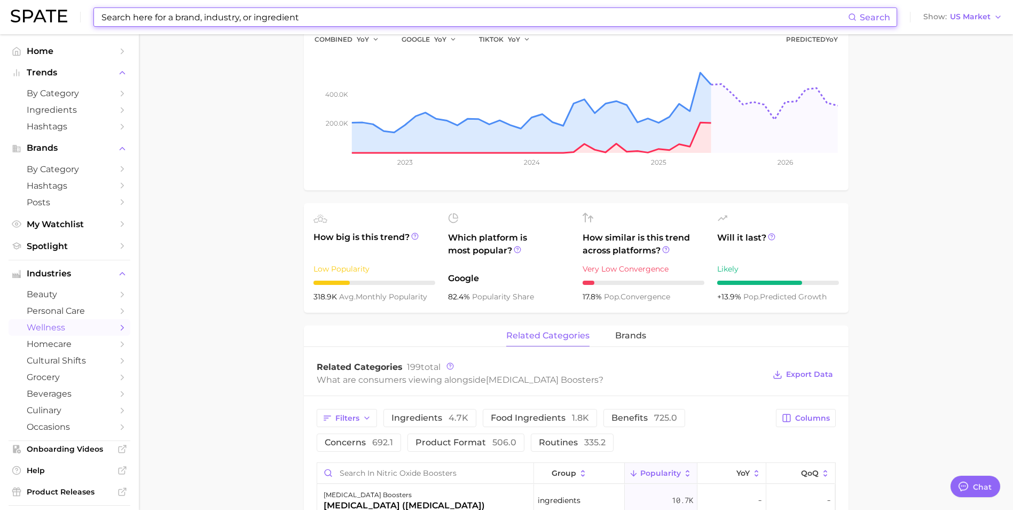
scroll to position [107, 0]
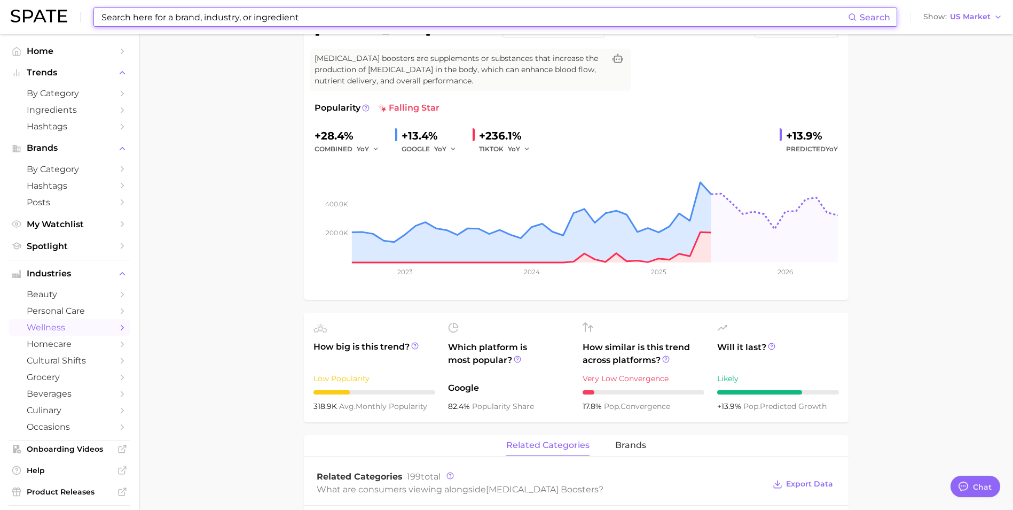
click at [270, 18] on input at bounding box center [474, 17] width 748 height 18
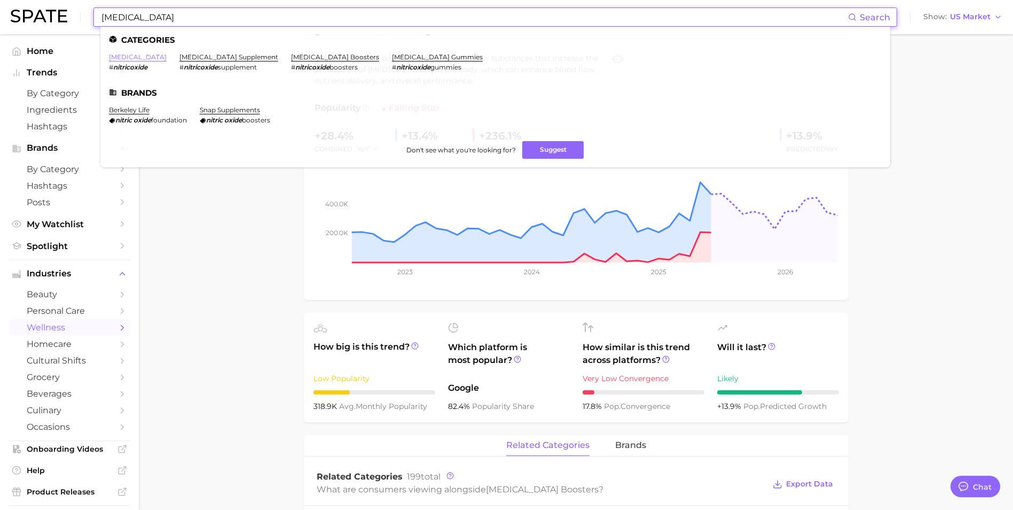
type input "[MEDICAL_DATA]"
click at [120, 54] on link "[MEDICAL_DATA]" at bounding box center [138, 57] width 58 height 8
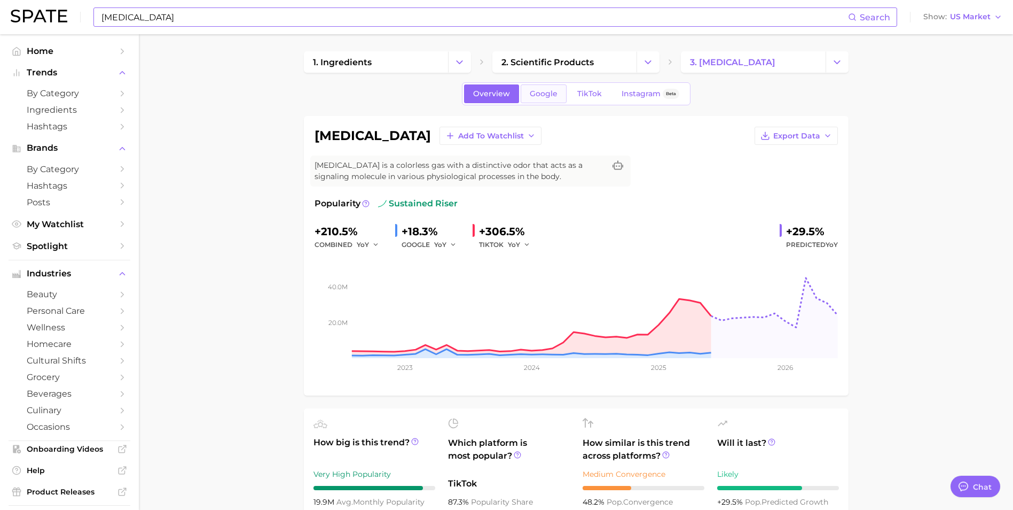
click at [548, 94] on span "Google" at bounding box center [544, 93] width 28 height 9
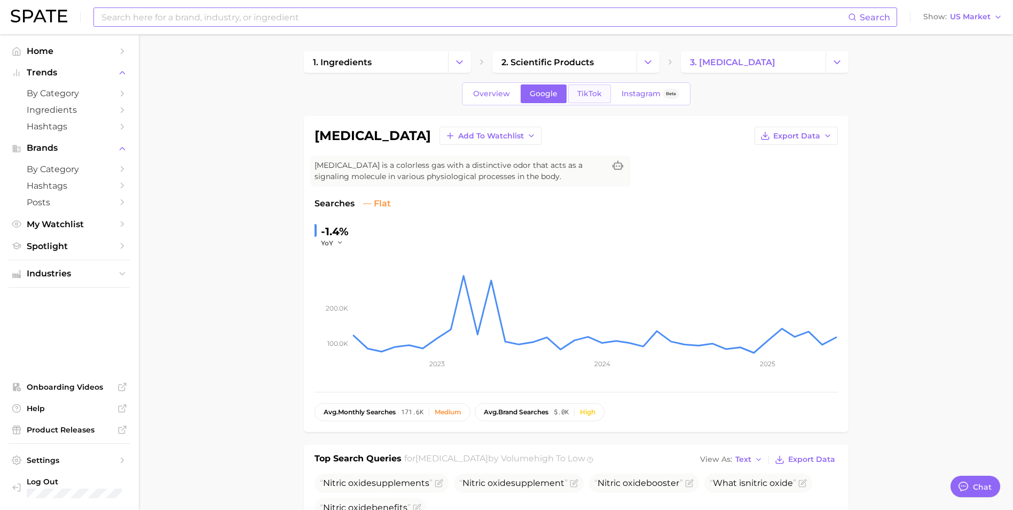
click at [587, 93] on span "TikTok" at bounding box center [589, 93] width 25 height 9
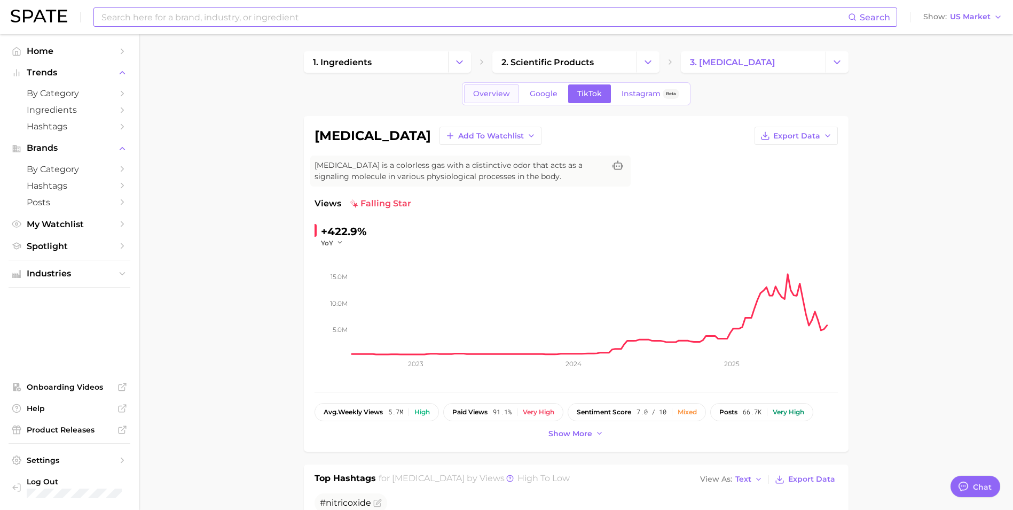
click at [490, 97] on span "Overview" at bounding box center [491, 93] width 37 height 9
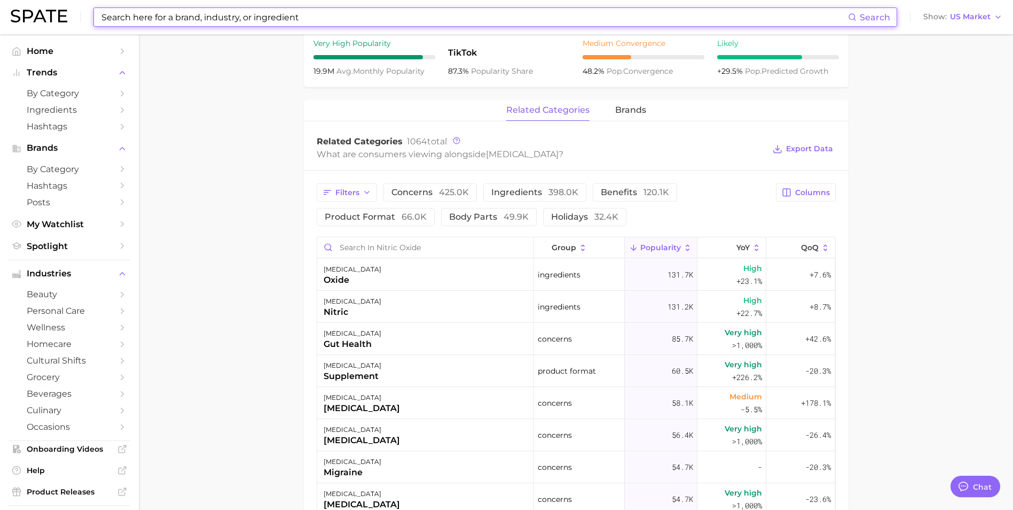
scroll to position [481, 0]
